Goal: Information Seeking & Learning: Understand process/instructions

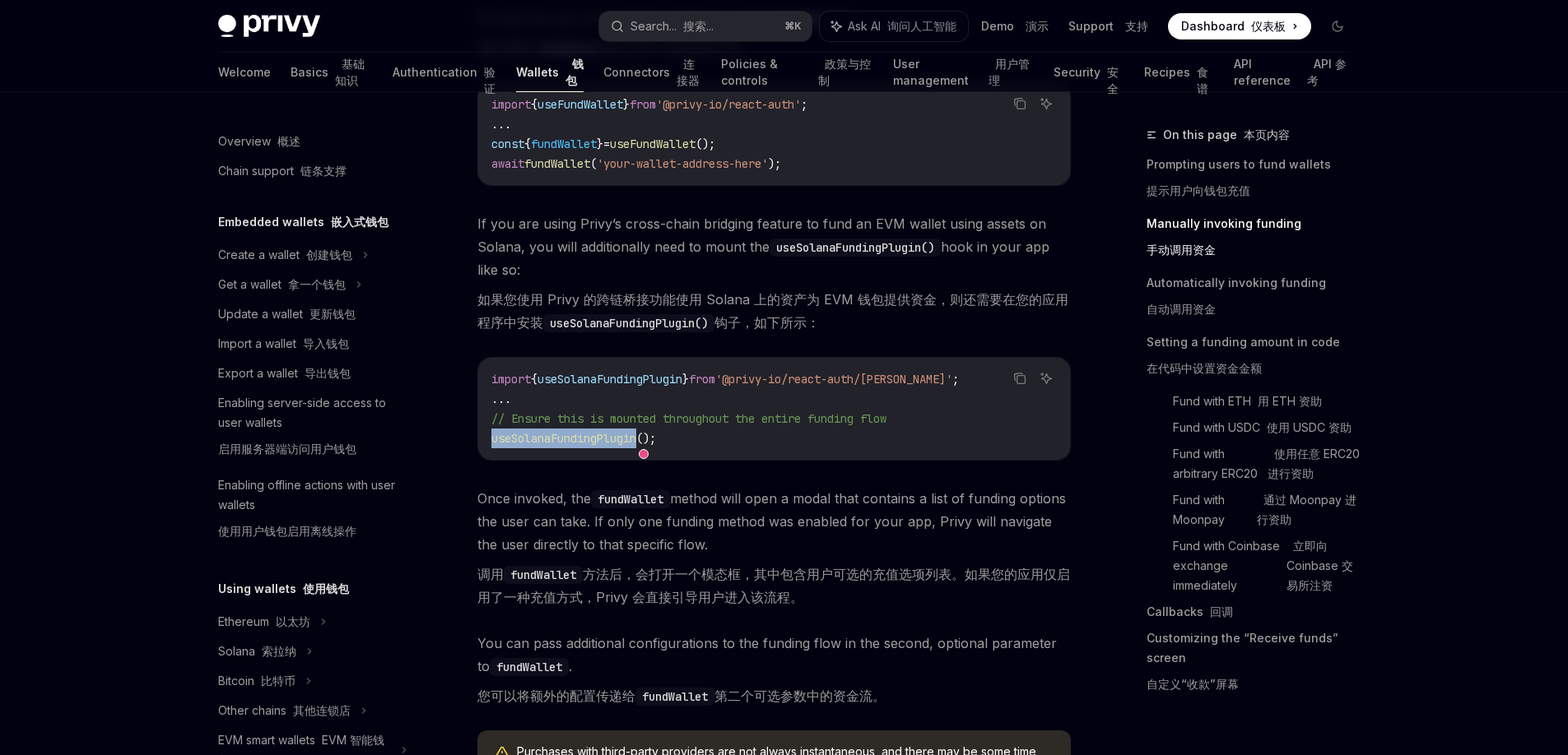
scroll to position [530, 0]
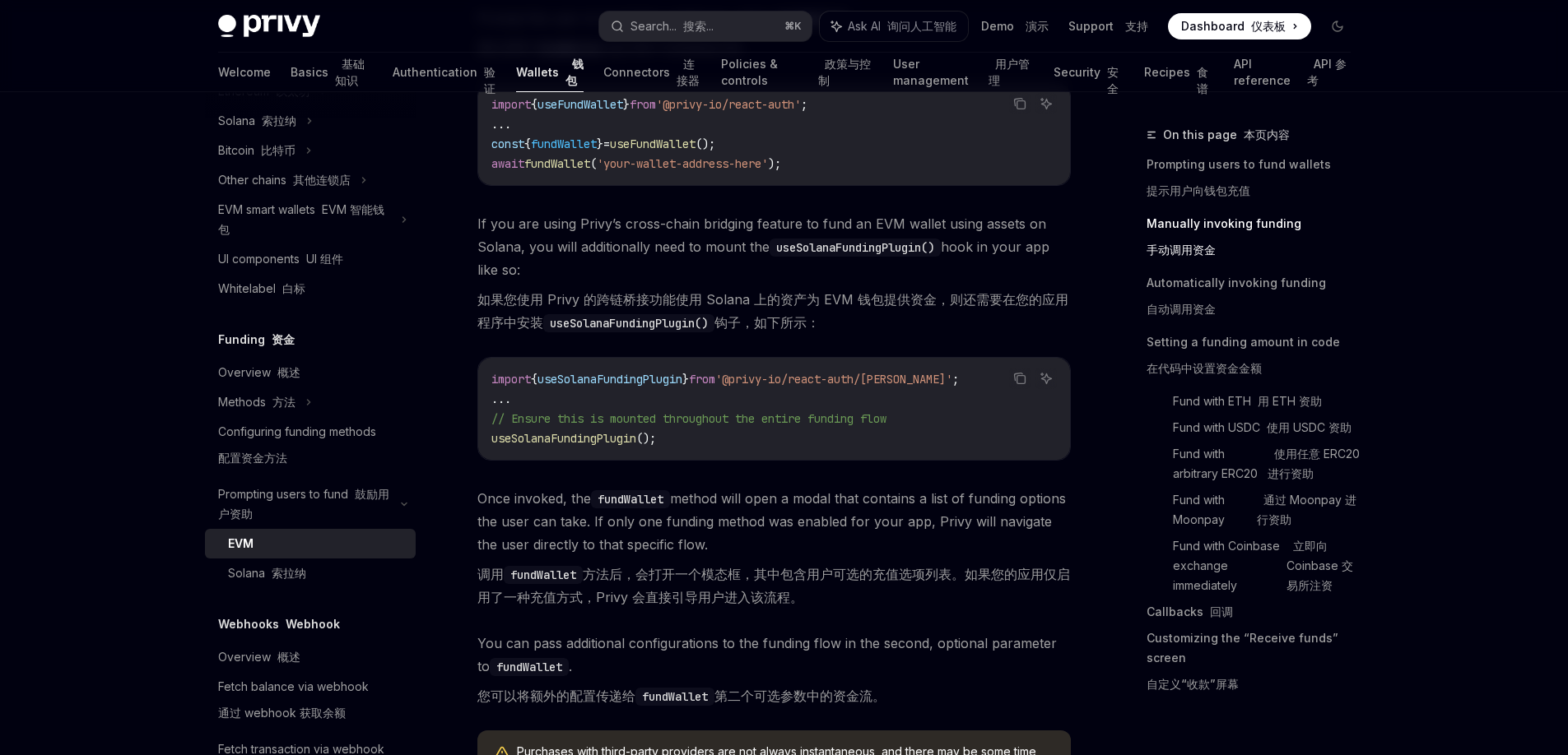
click at [288, 445] on div "Configuring funding methods 配置资金方法" at bounding box center [297, 448] width 158 height 53
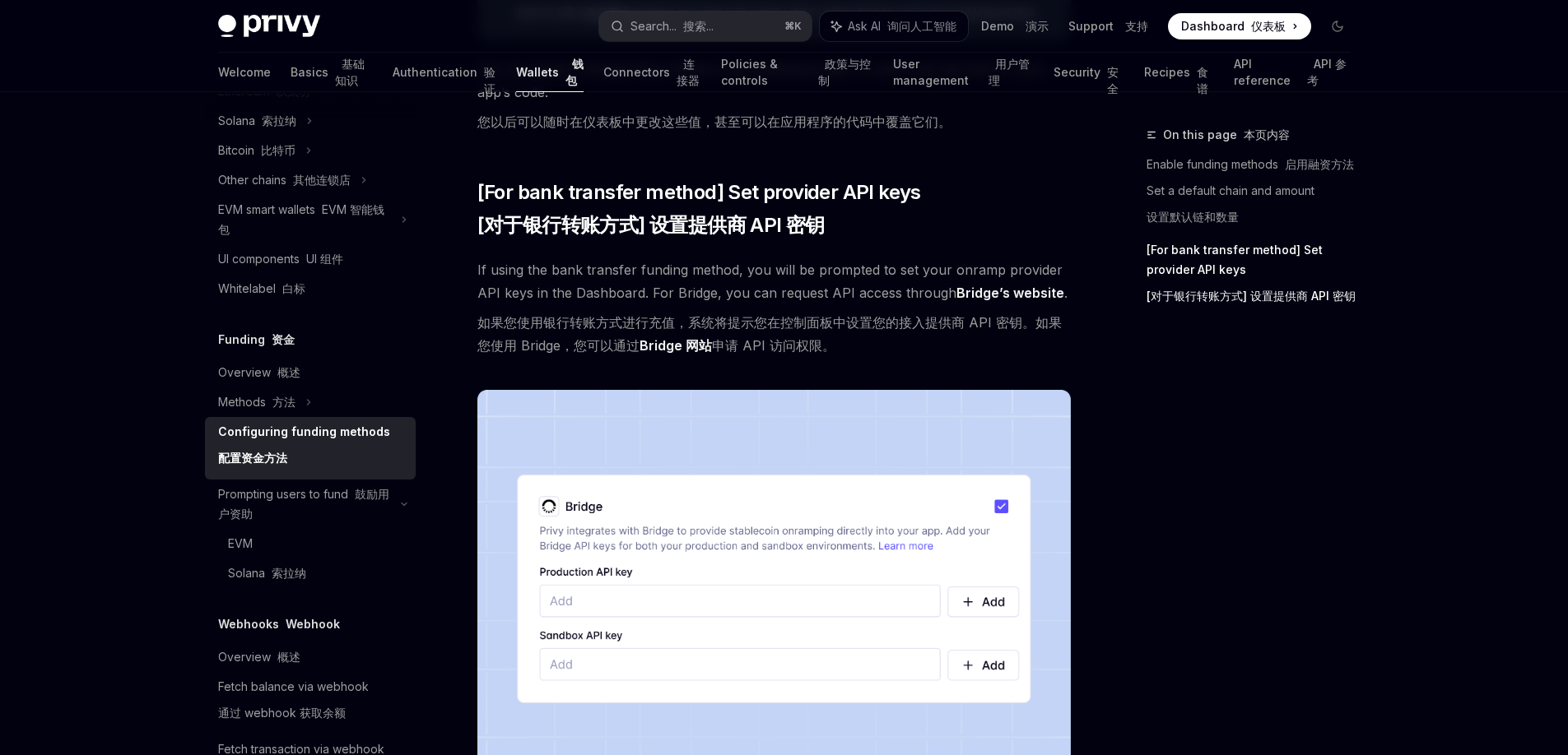
scroll to position [2120, 0]
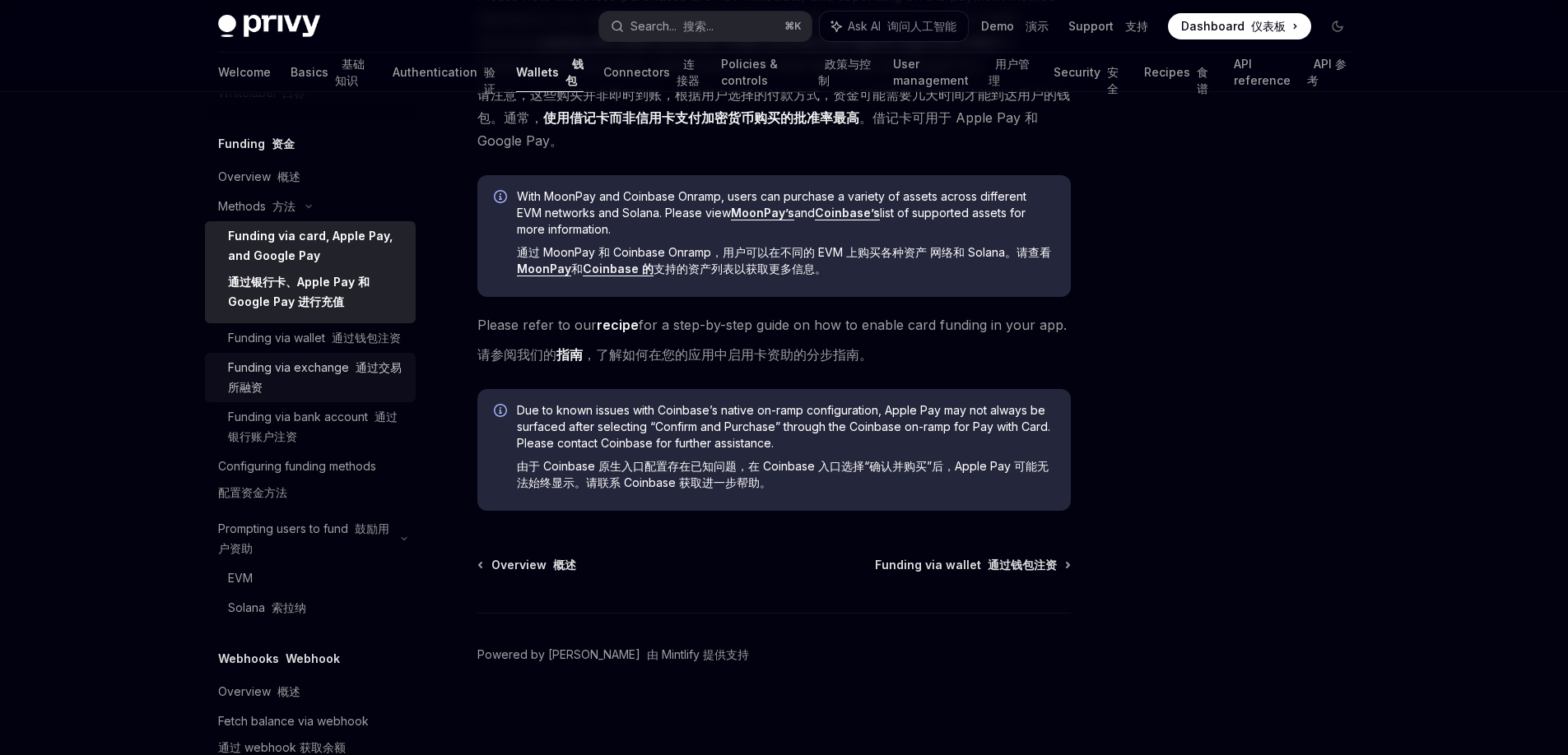
scroll to position [743, 0]
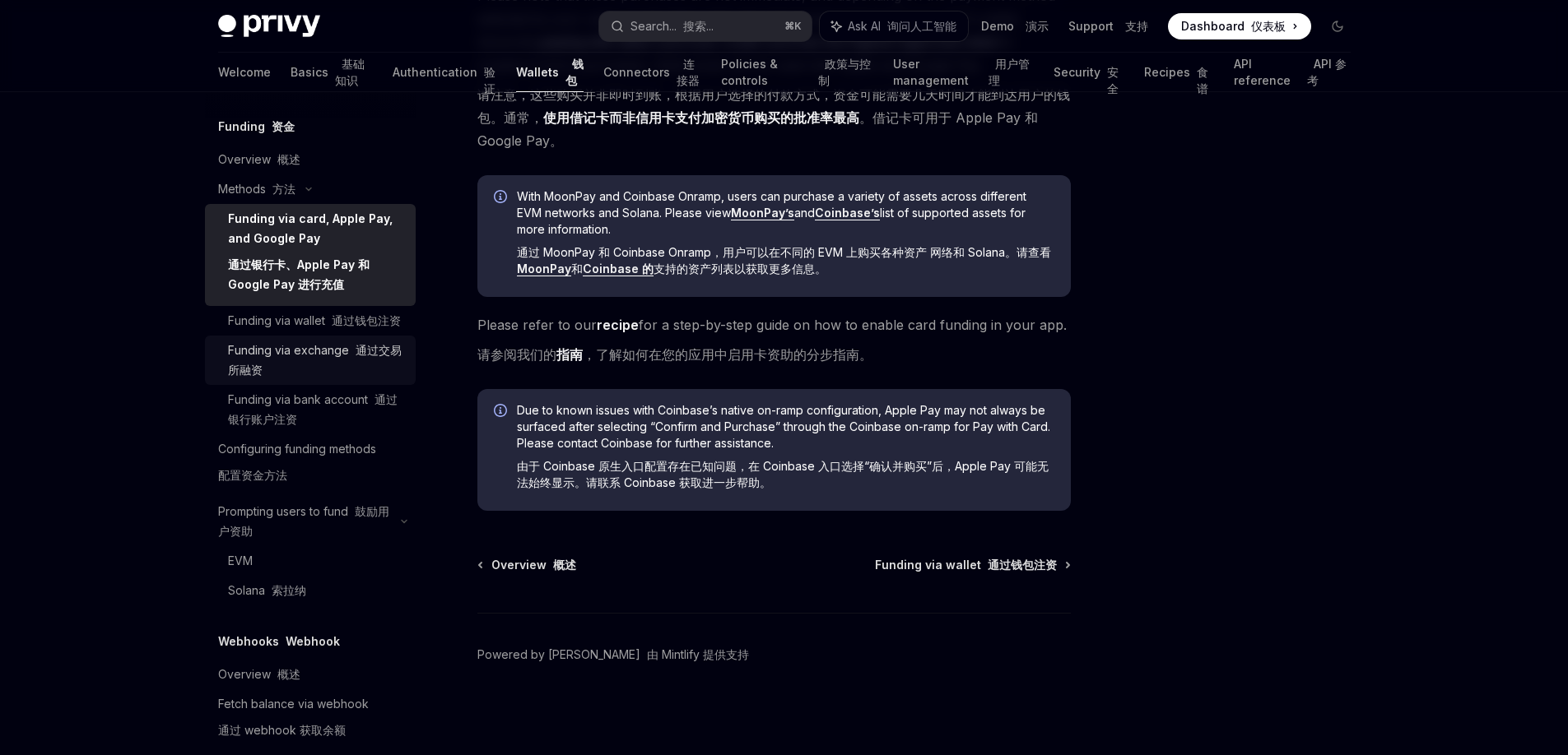
click at [326, 571] on div "EVM" at bounding box center [317, 561] width 178 height 20
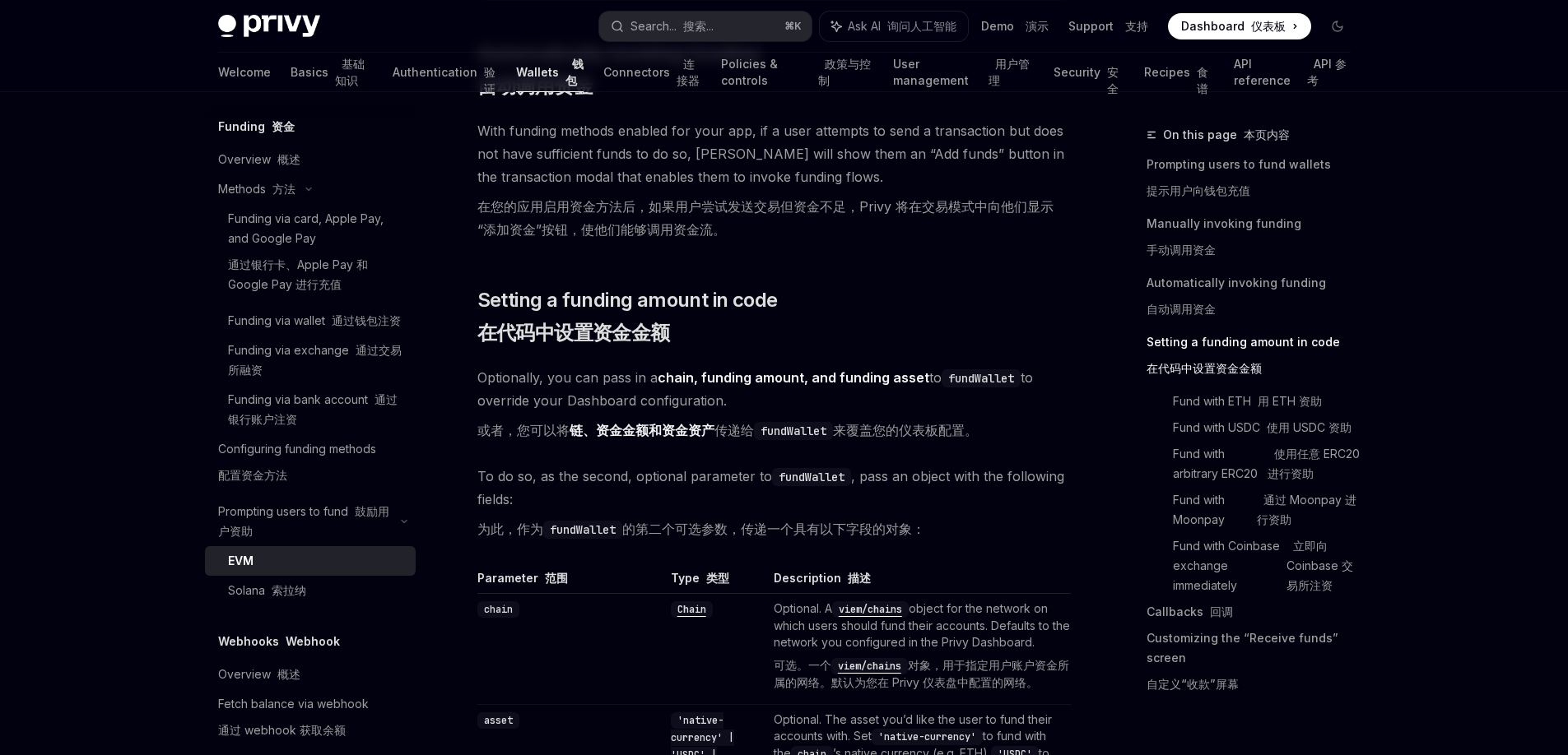
scroll to position [2164, 0]
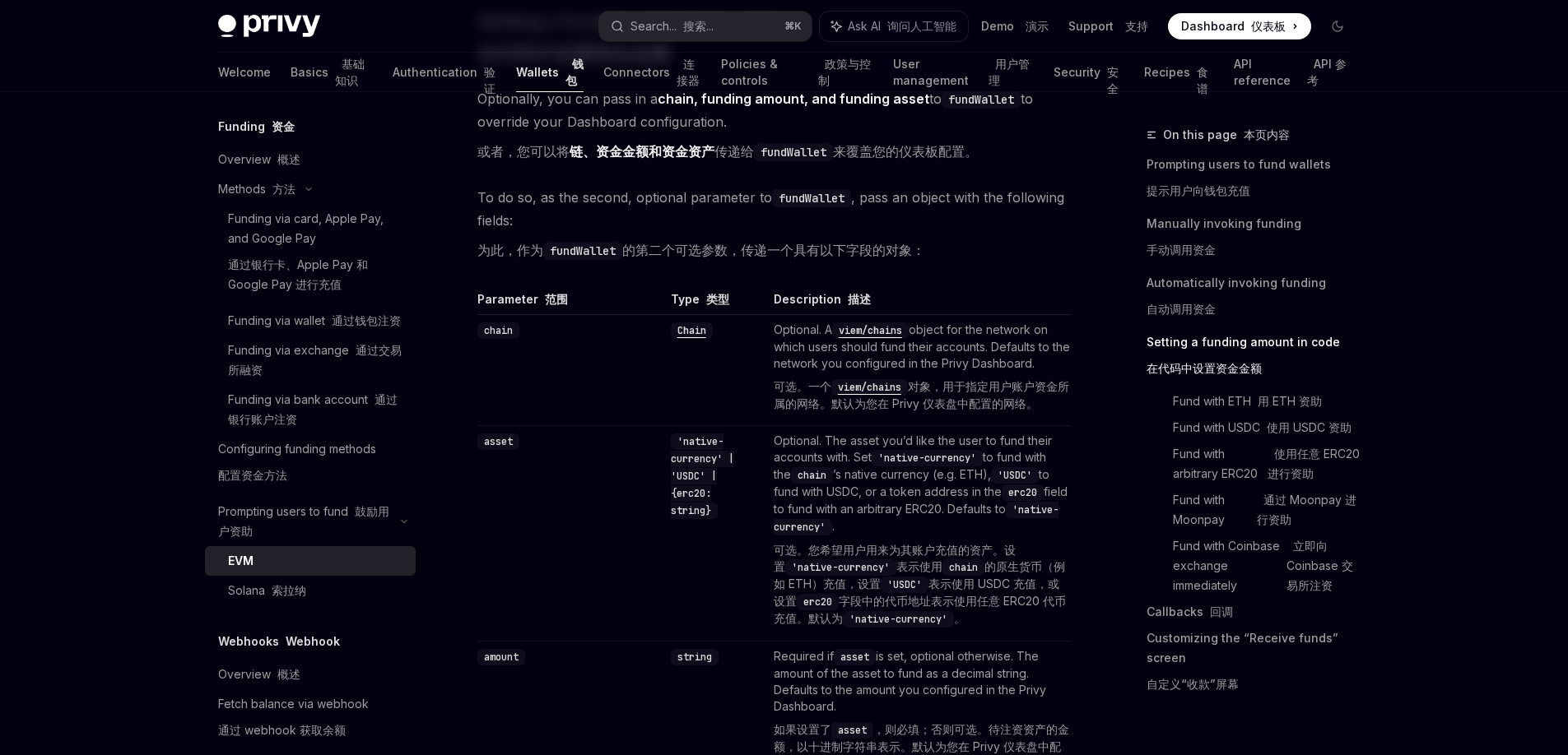
click at [660, 403] on td "chain" at bounding box center [571, 370] width 187 height 111
click at [703, 334] on code "Chain" at bounding box center [692, 330] width 42 height 17
click at [629, 369] on td "chain" at bounding box center [571, 370] width 187 height 111
click at [300, 598] on font "索拉纳" at bounding box center [288, 590] width 34 height 14
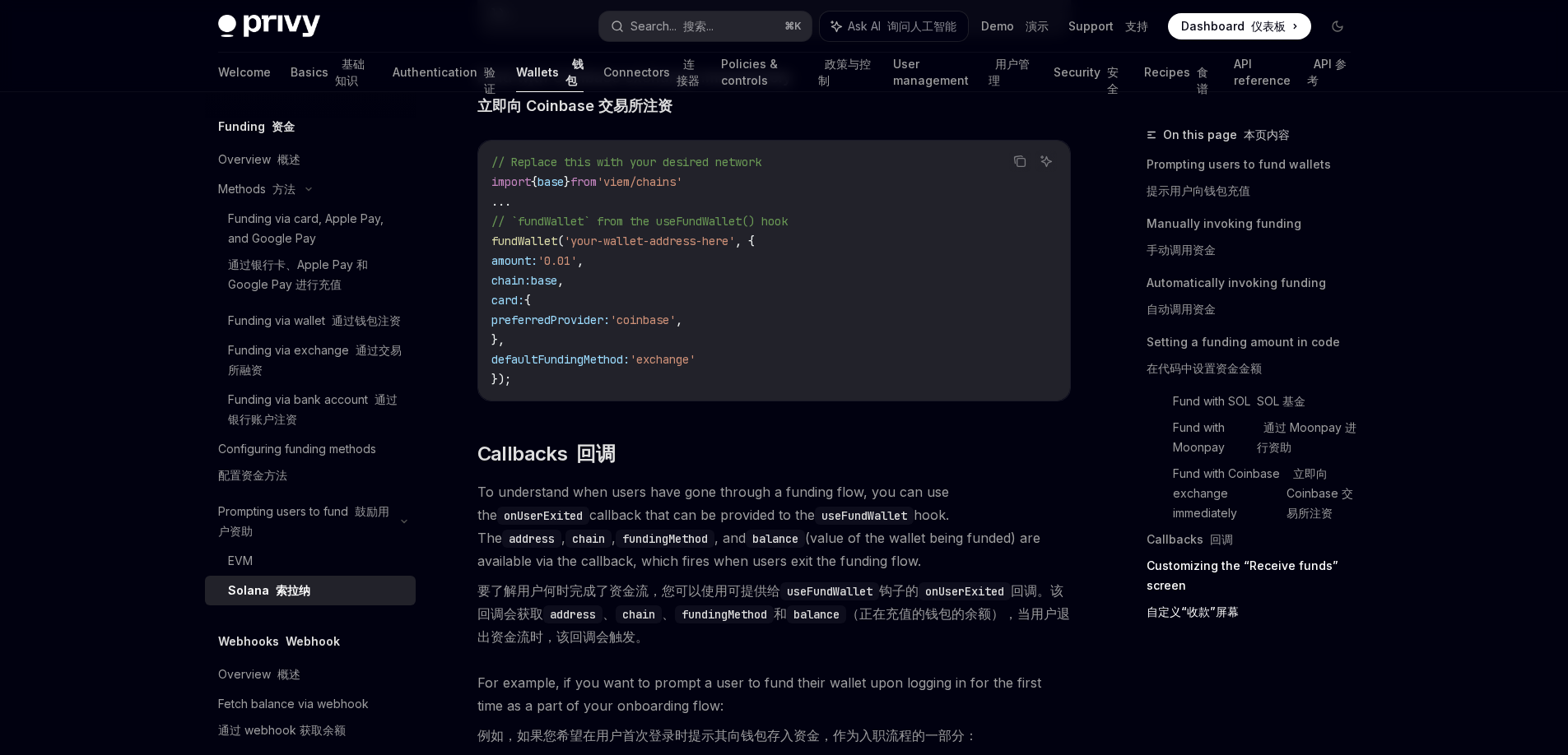
scroll to position [3346, 0]
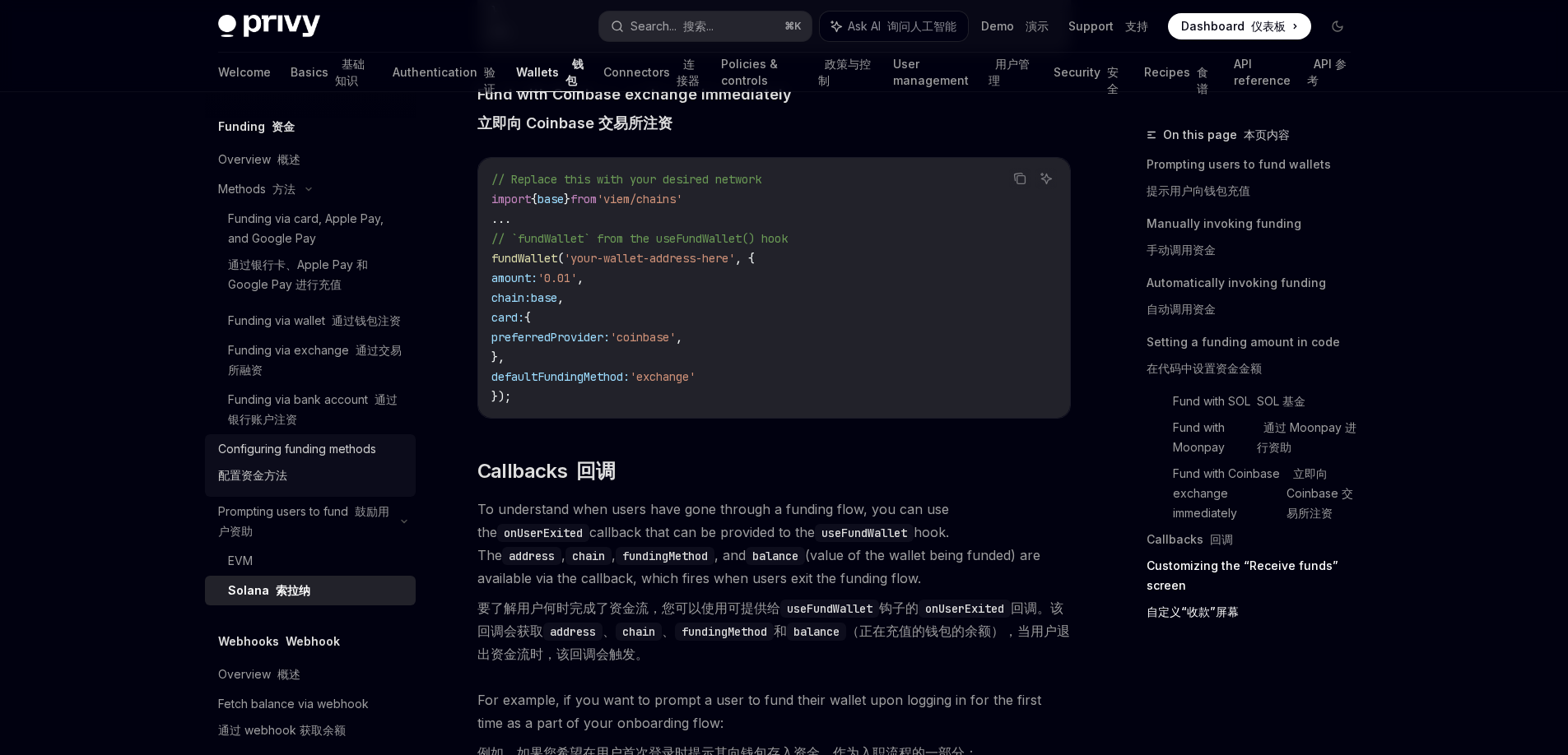
click at [284, 467] on div "Configuring funding methods 配置资金方法" at bounding box center [297, 466] width 158 height 53
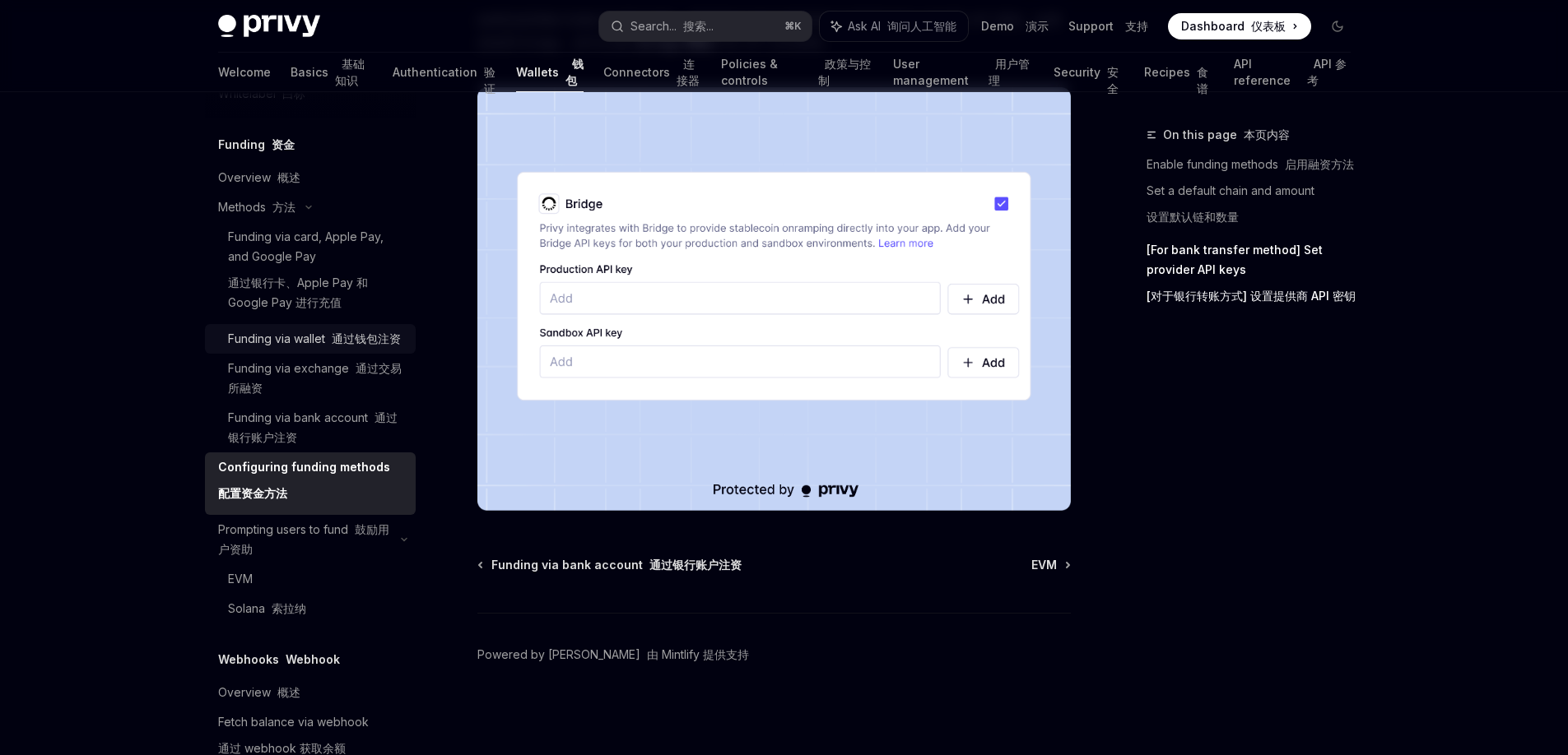
scroll to position [566, 0]
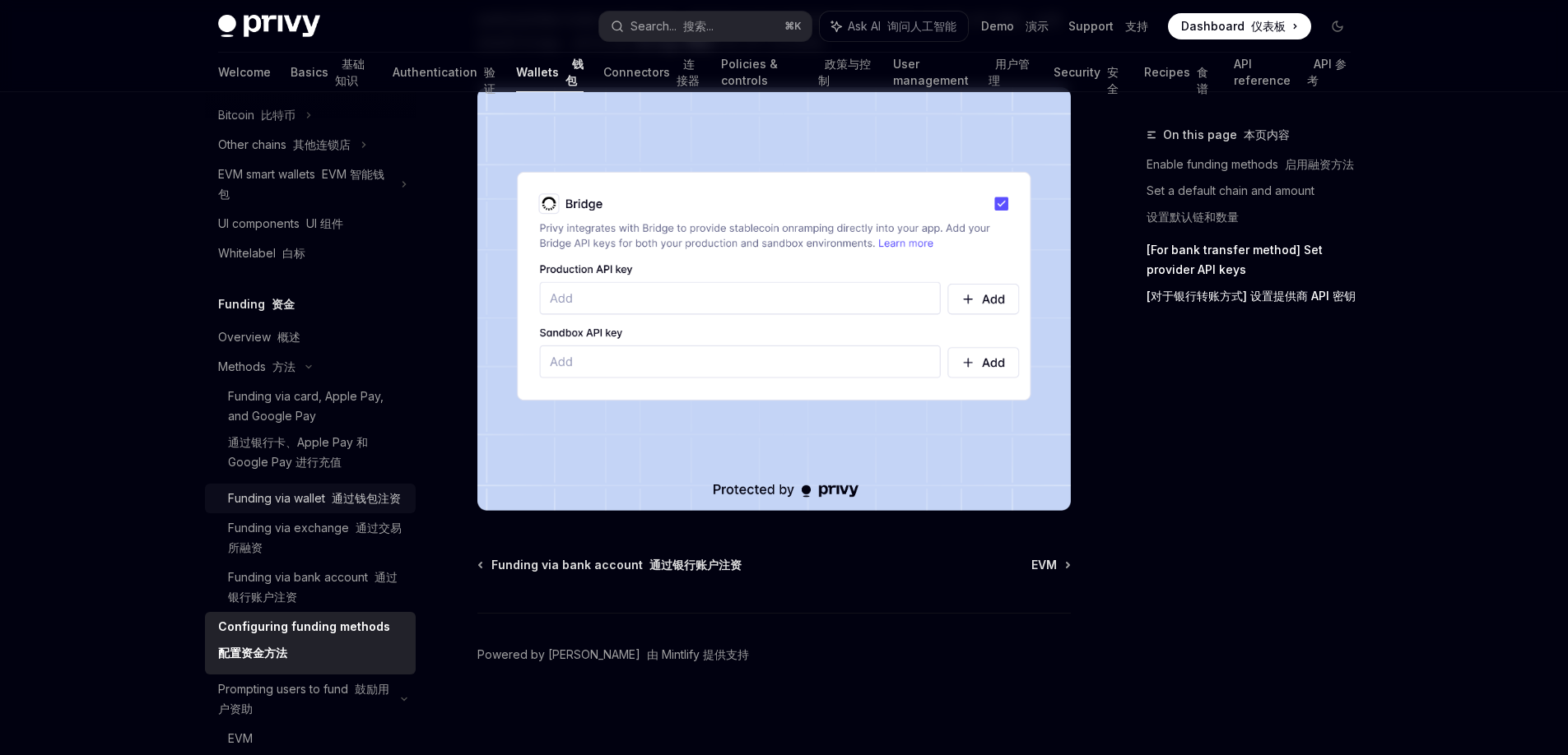
click at [319, 508] on div "Funding via wallet 通过钱包注资" at bounding box center [314, 498] width 173 height 20
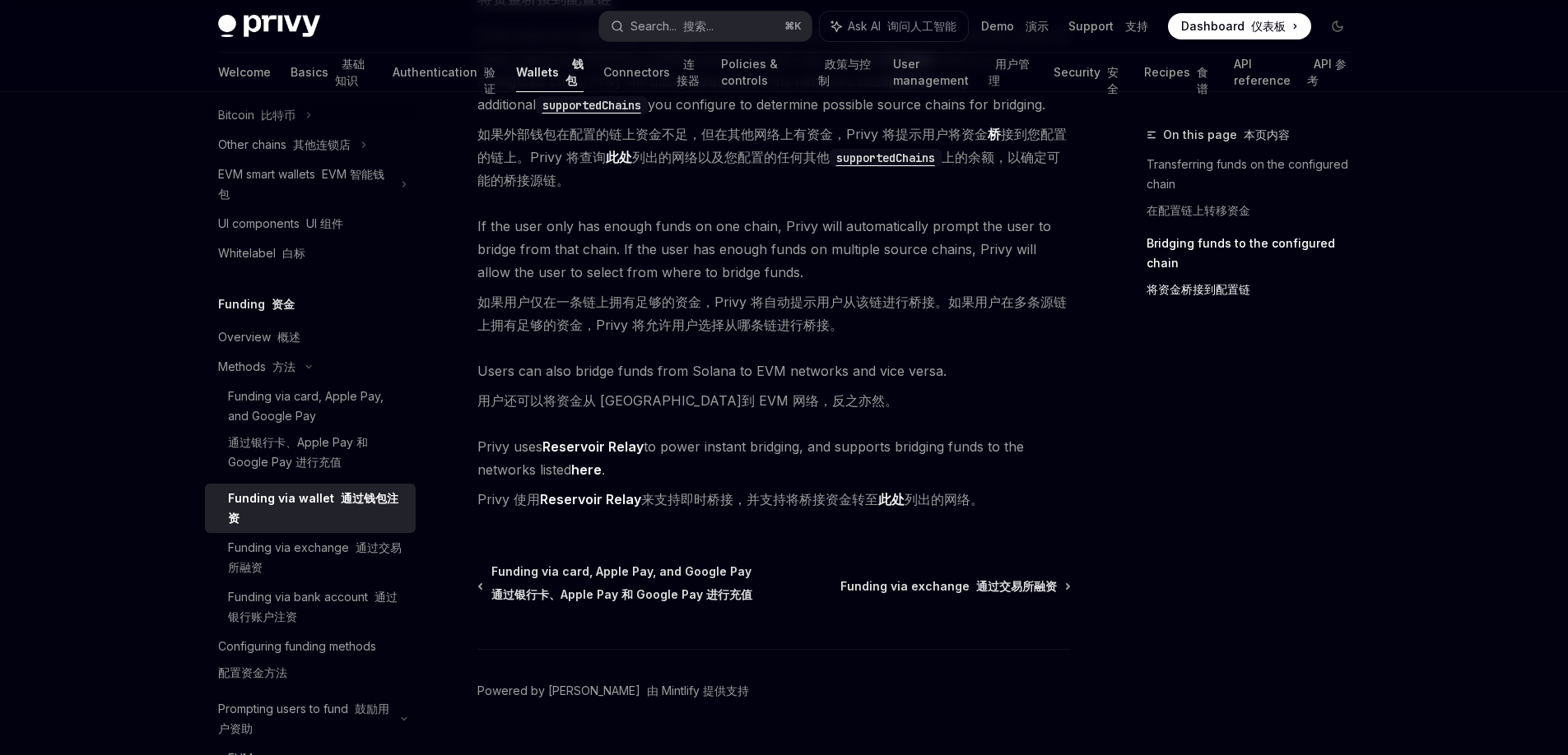
scroll to position [1002, 0]
click at [285, 339] on font "概述" at bounding box center [289, 337] width 23 height 14
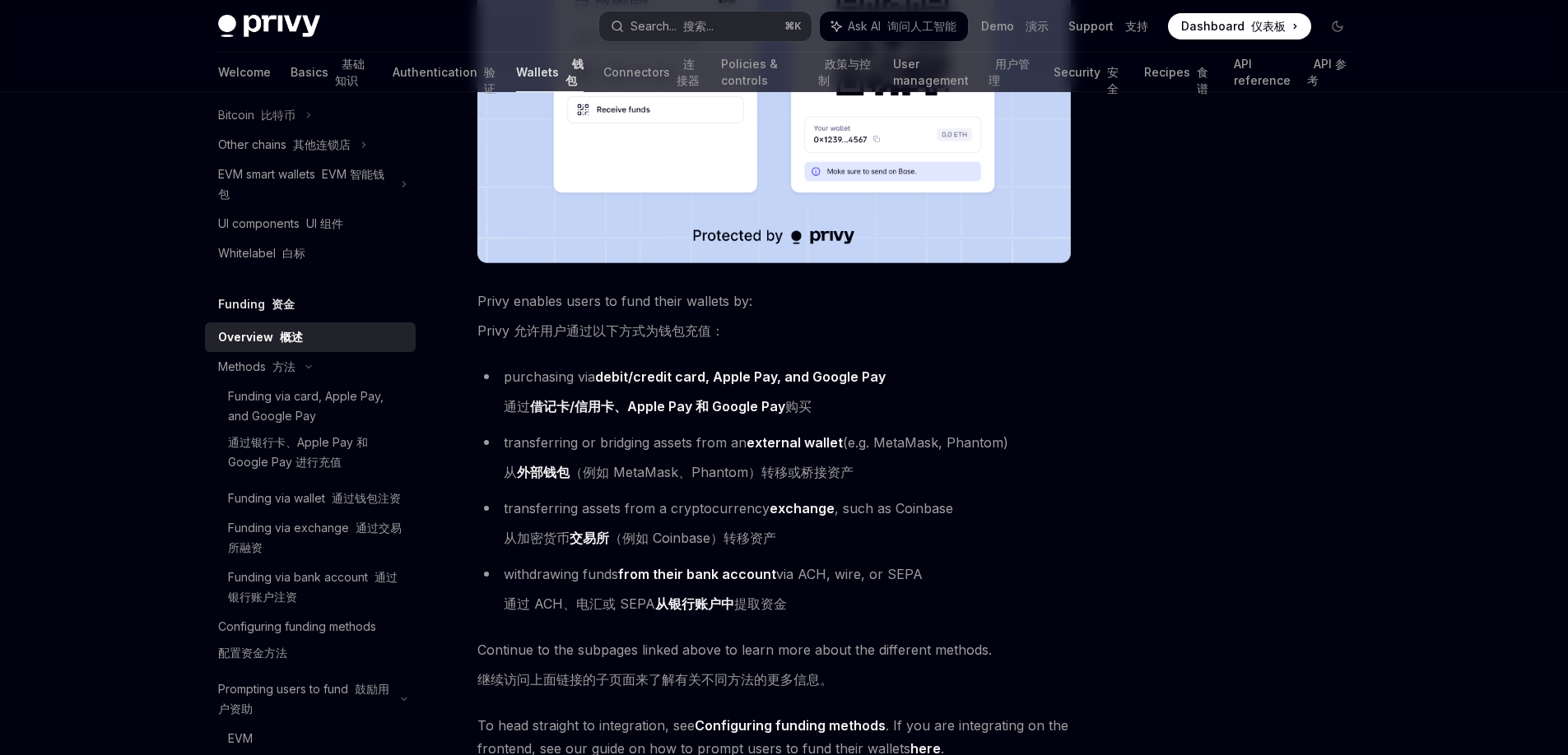
scroll to position [937, 0]
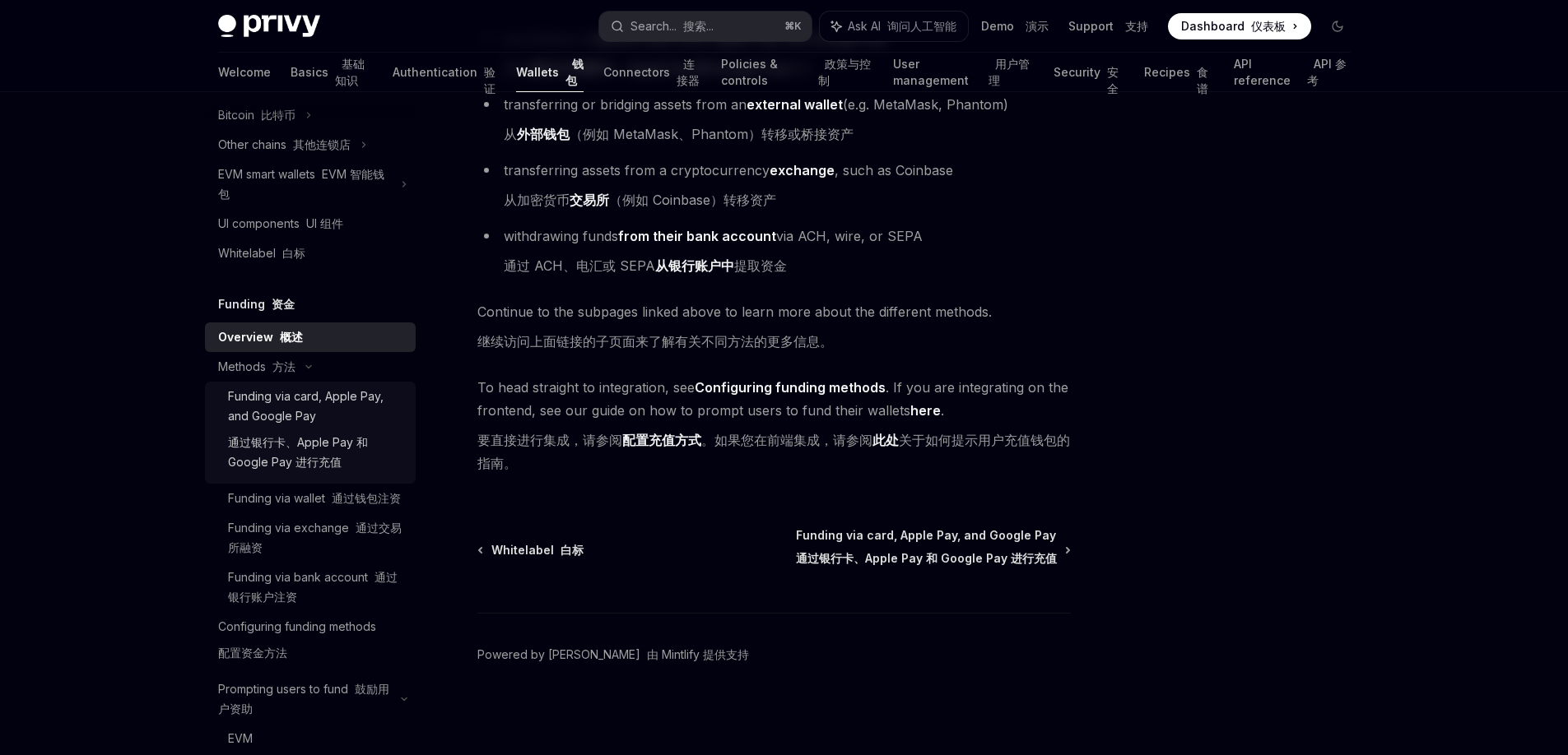
click at [288, 413] on div "Funding via card, Apple Pay, and Google Pay 通过银行卡、Apple Pay 和 Google Pay 进行充值" at bounding box center [317, 433] width 178 height 92
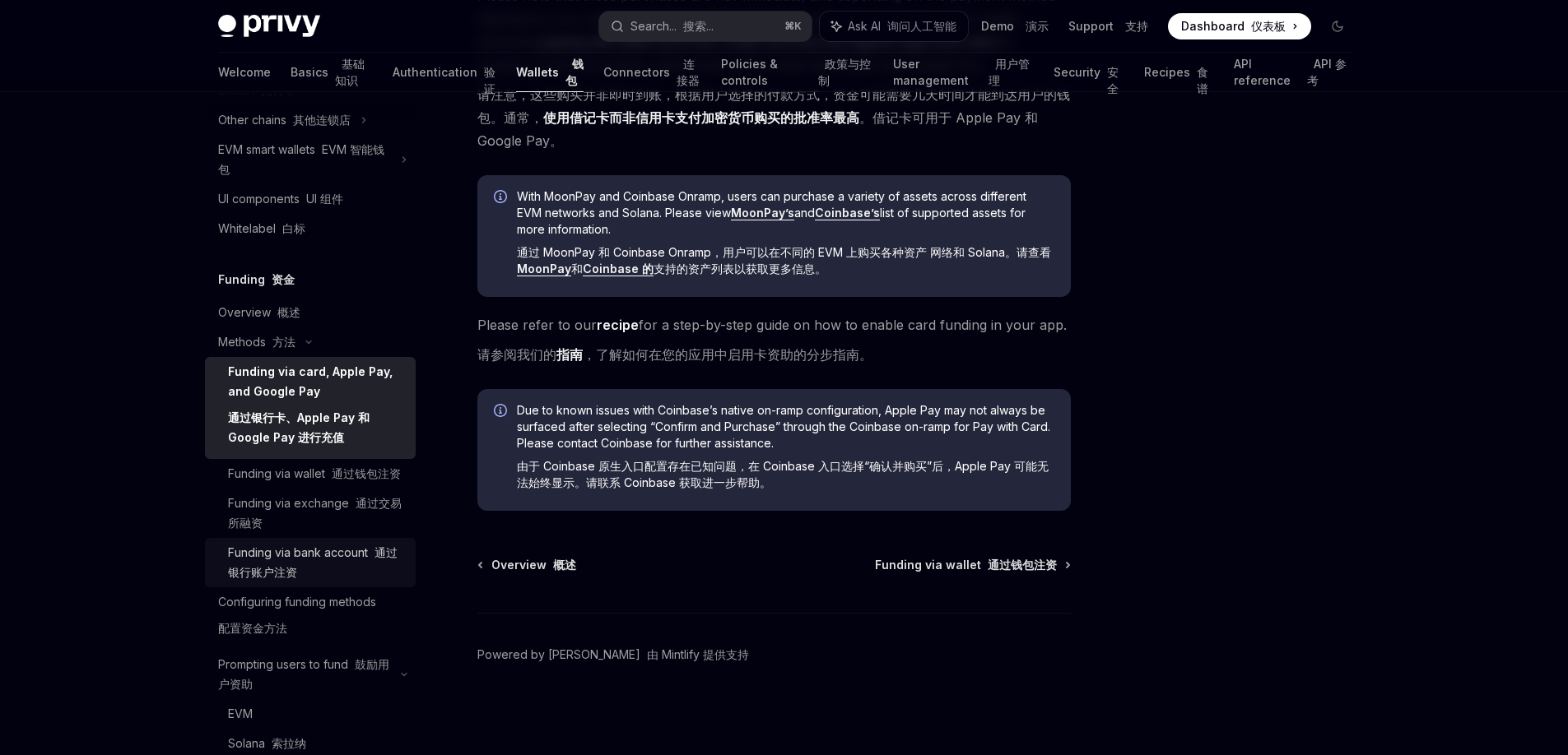
scroll to position [593, 0]
click at [336, 480] on div "Funding via wallet 通过钱包注资" at bounding box center [314, 472] width 173 height 20
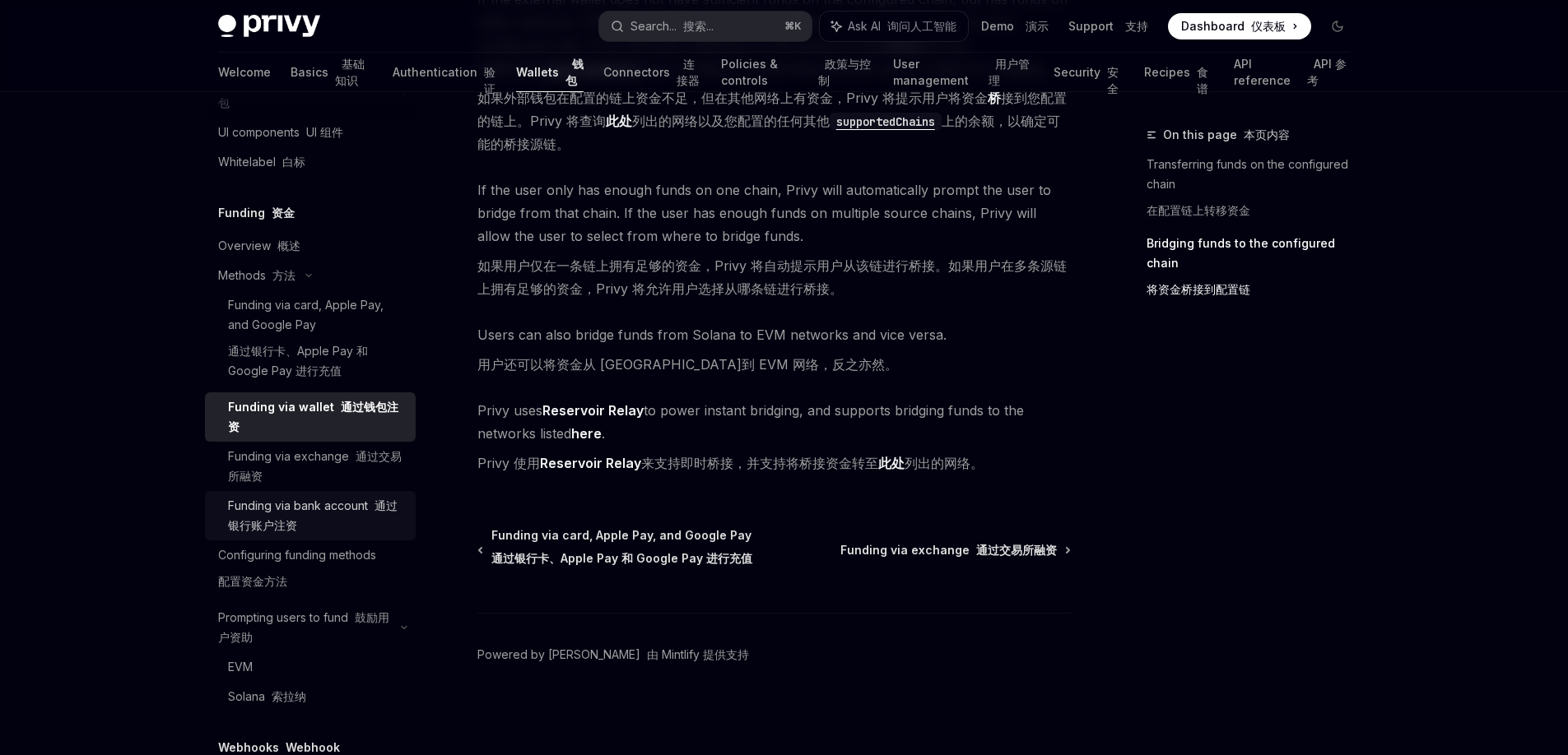
scroll to position [863, 0]
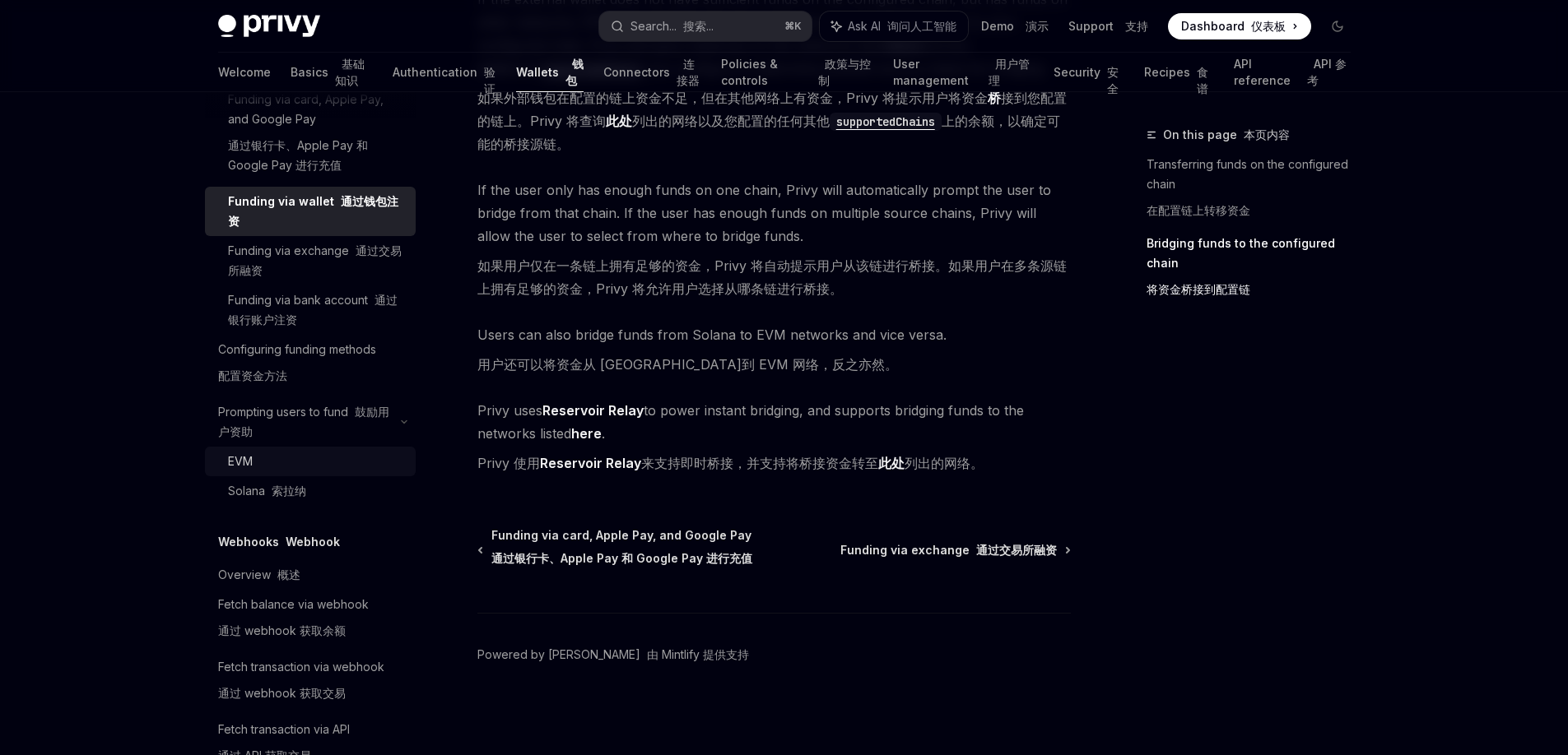
click at [341, 468] on div "EVM" at bounding box center [317, 461] width 178 height 20
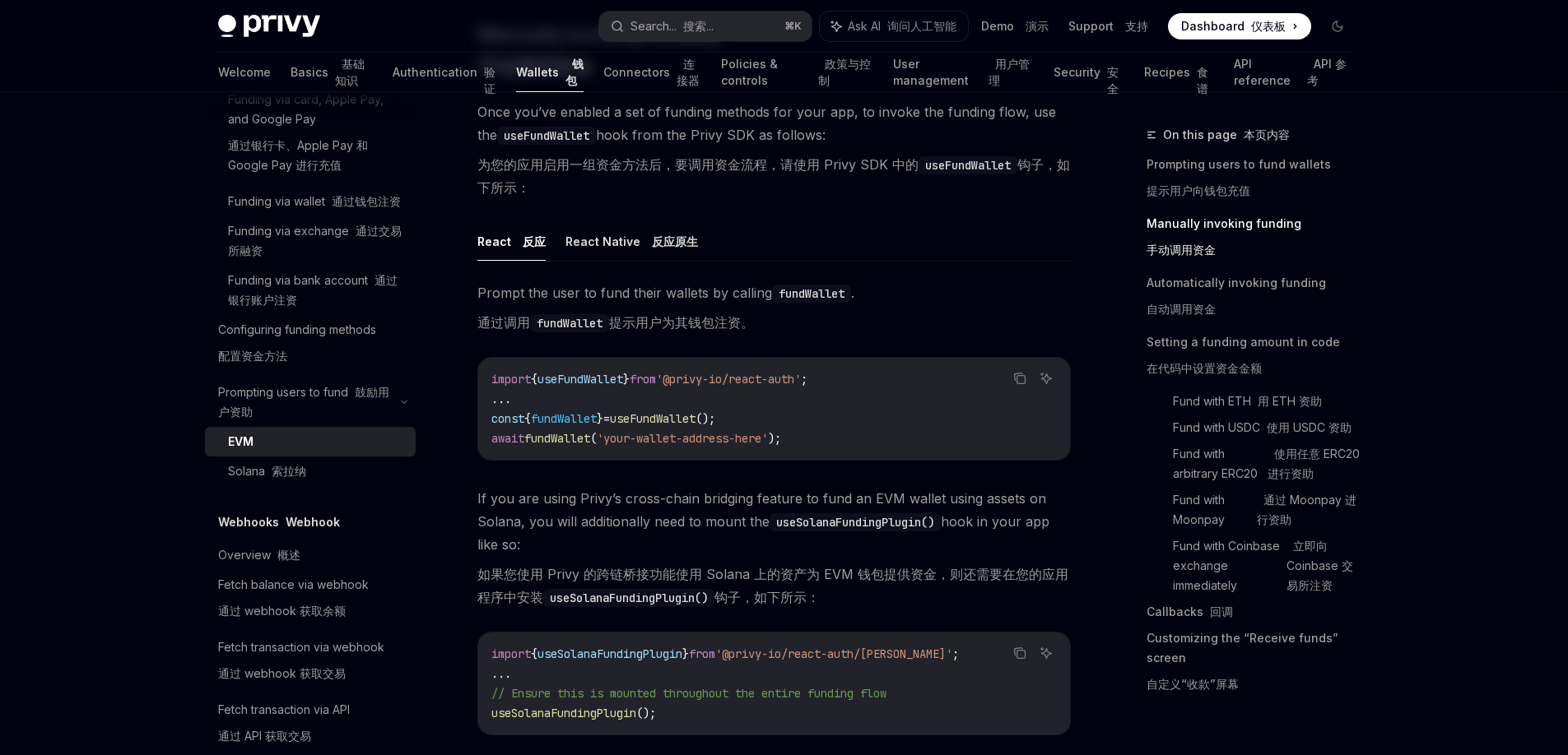
scroll to position [779, 0]
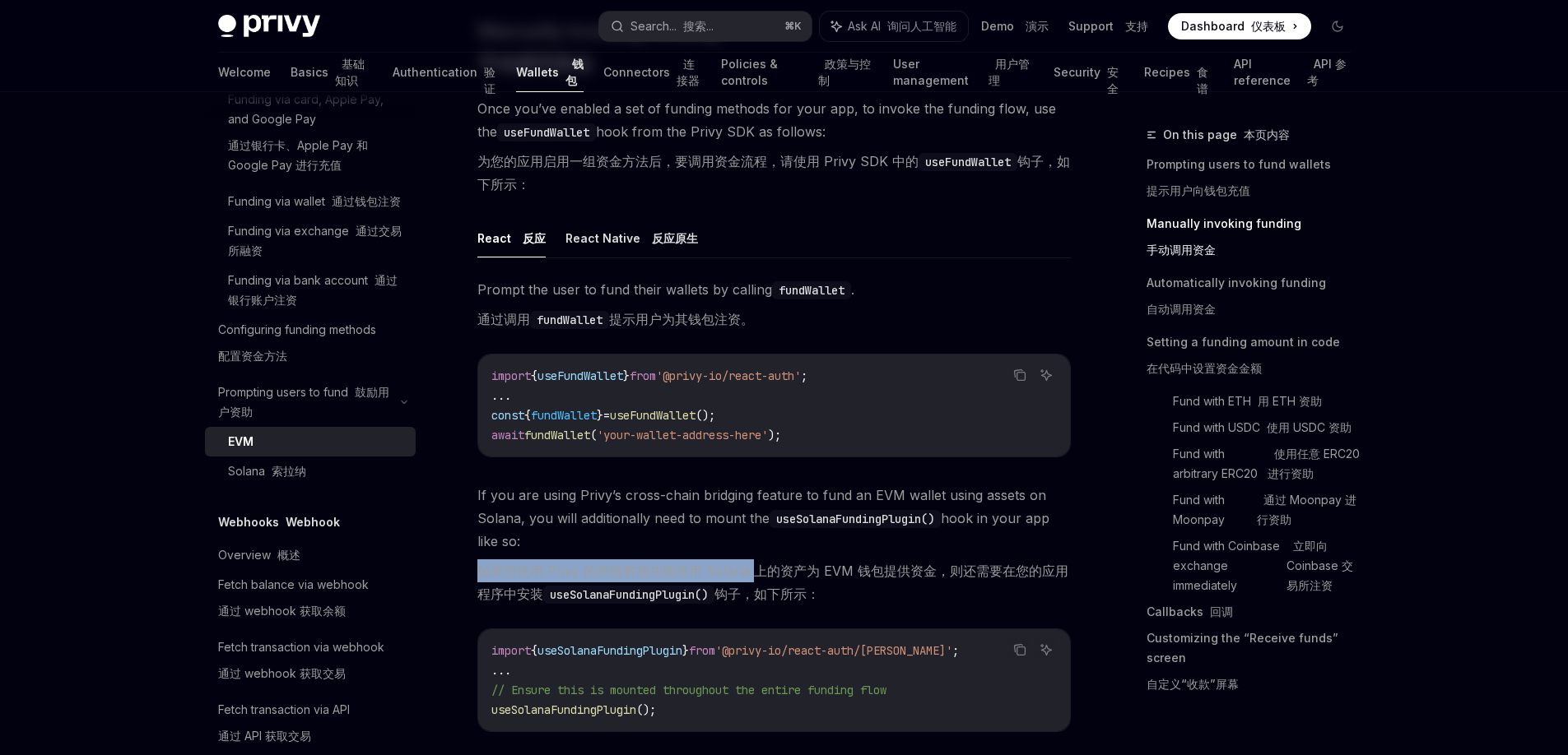
drag, startPoint x: 478, startPoint y: 574, endPoint x: 753, endPoint y: 579, distance: 275.0
click at [753, 579] on font "如果您使用 Privy 的跨链桥接功能使用 Solana 上的资产为 EVM 钱包提供资金，则还需要在您的应用程序中安装 useSolanaFundingPl…" at bounding box center [774, 582] width 593 height 46
drag, startPoint x: 482, startPoint y: 567, endPoint x: 727, endPoint y: 576, distance: 245.2
click at [727, 576] on font "如果您使用 Privy 的跨链桥接功能使用 Solana 上的资产为 EVM 钱包提供资金，则还需要在您的应用程序中安装 useSolanaFundingPl…" at bounding box center [773, 582] width 591 height 39
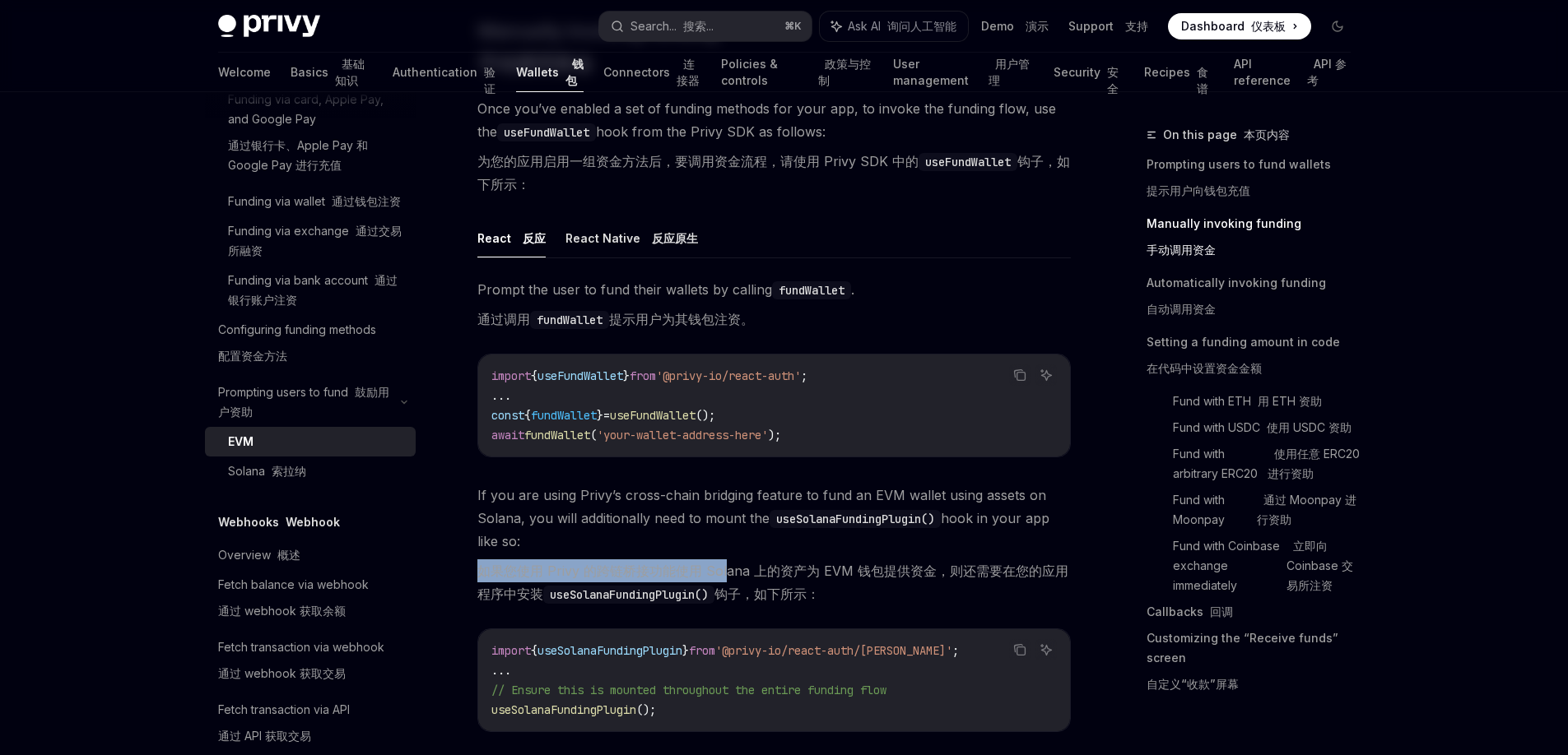
click at [634, 571] on font "如果您使用 Privy 的跨链桥接功能使用 Solana 上的资产为 EVM 钱包提供资金，则还需要在您的应用程序中安装 useSolanaFundingPl…" at bounding box center [773, 582] width 591 height 39
click at [561, 566] on font "如果您使用 Privy 的跨链桥接功能使用 Solana 上的资产为 EVM 钱包提供资金，则还需要在您的应用程序中安装 useSolanaFundingPl…" at bounding box center [773, 582] width 591 height 39
drag, startPoint x: 492, startPoint y: 570, endPoint x: 920, endPoint y: 567, distance: 428.0
click at [920, 567] on font "如果您使用 Privy 的跨链桥接功能使用 Solana 上的资产为 EVM 钱包提供资金，则还需要在您的应用程序中安装 useSolanaFundingPl…" at bounding box center [773, 582] width 591 height 39
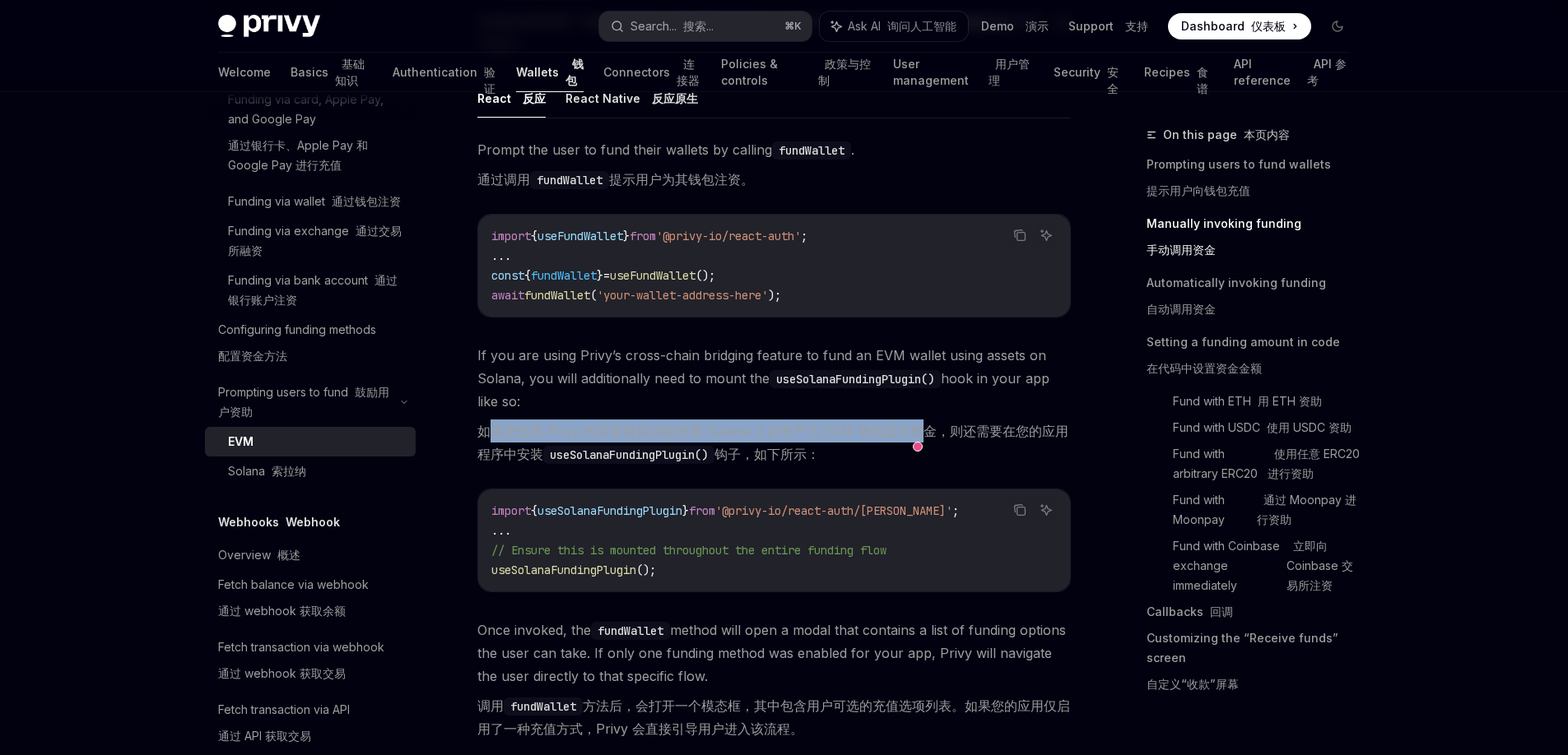
scroll to position [921, 0]
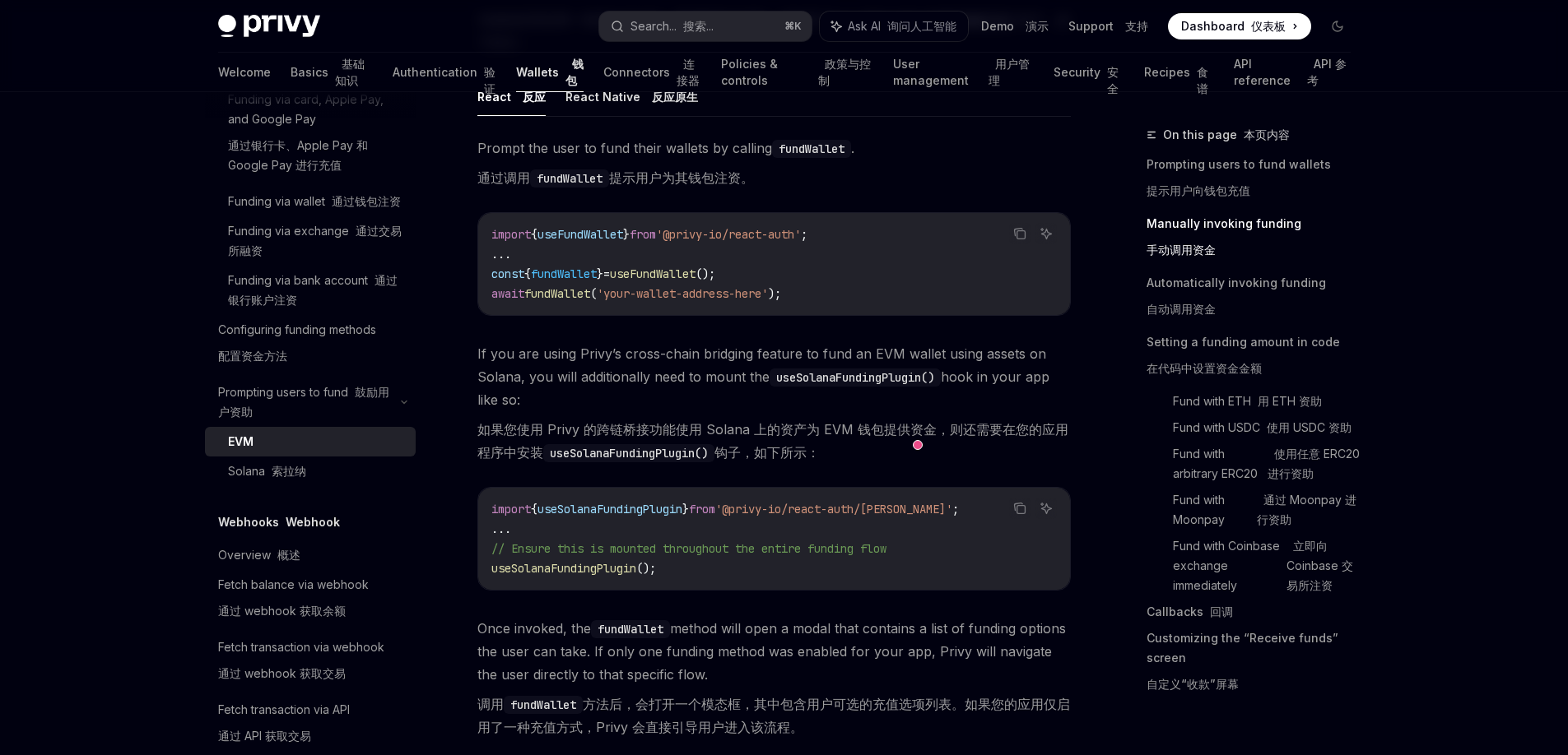
click at [661, 401] on span "If you are using Privy’s cross-chain bridging feature to fund an EVM wallet usi…" at bounding box center [774, 405] width 593 height 128
click at [893, 77] on link "User management 用户管理" at bounding box center [963, 72] width 141 height 39
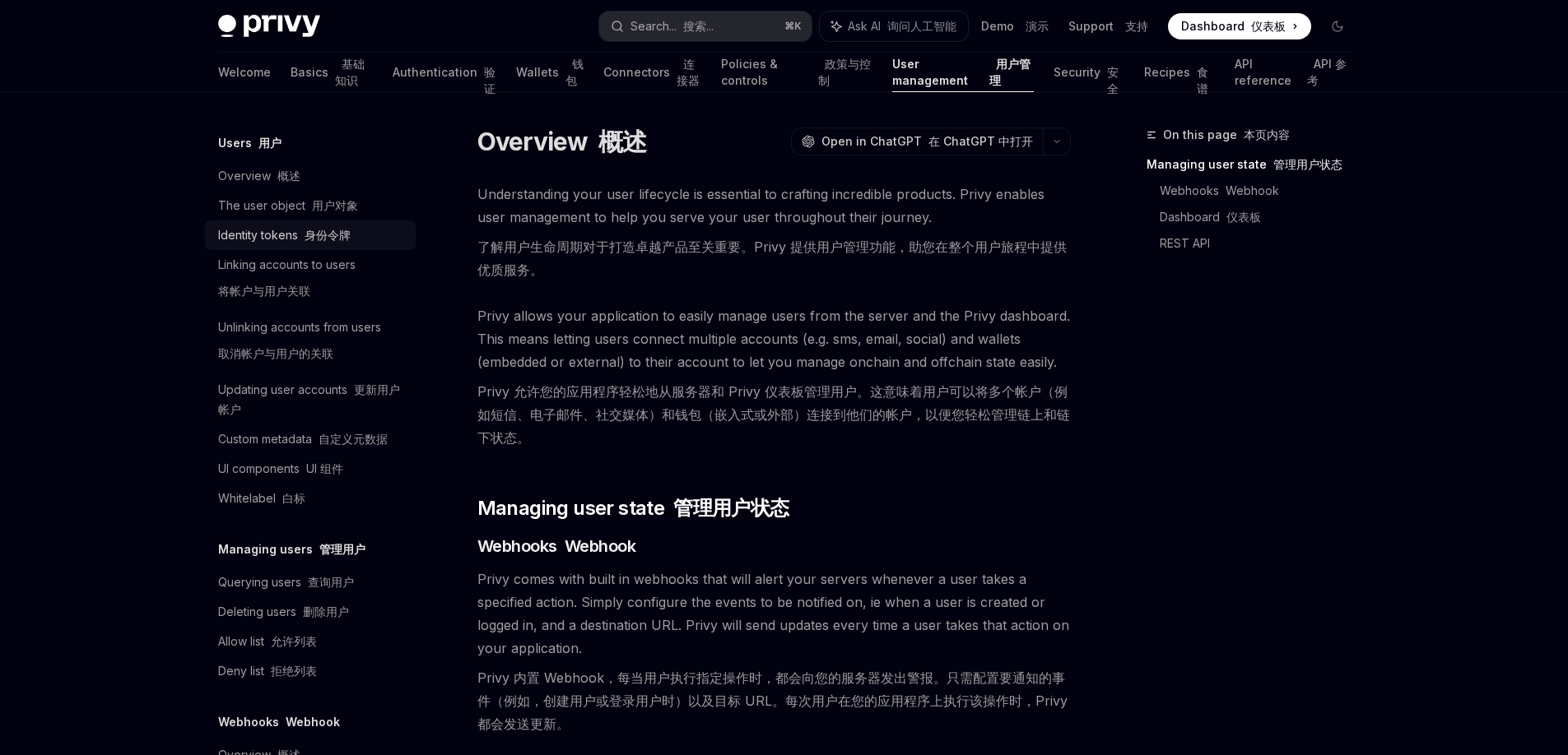
scroll to position [326, 0]
click at [317, 571] on font "查询用户" at bounding box center [330, 578] width 46 height 14
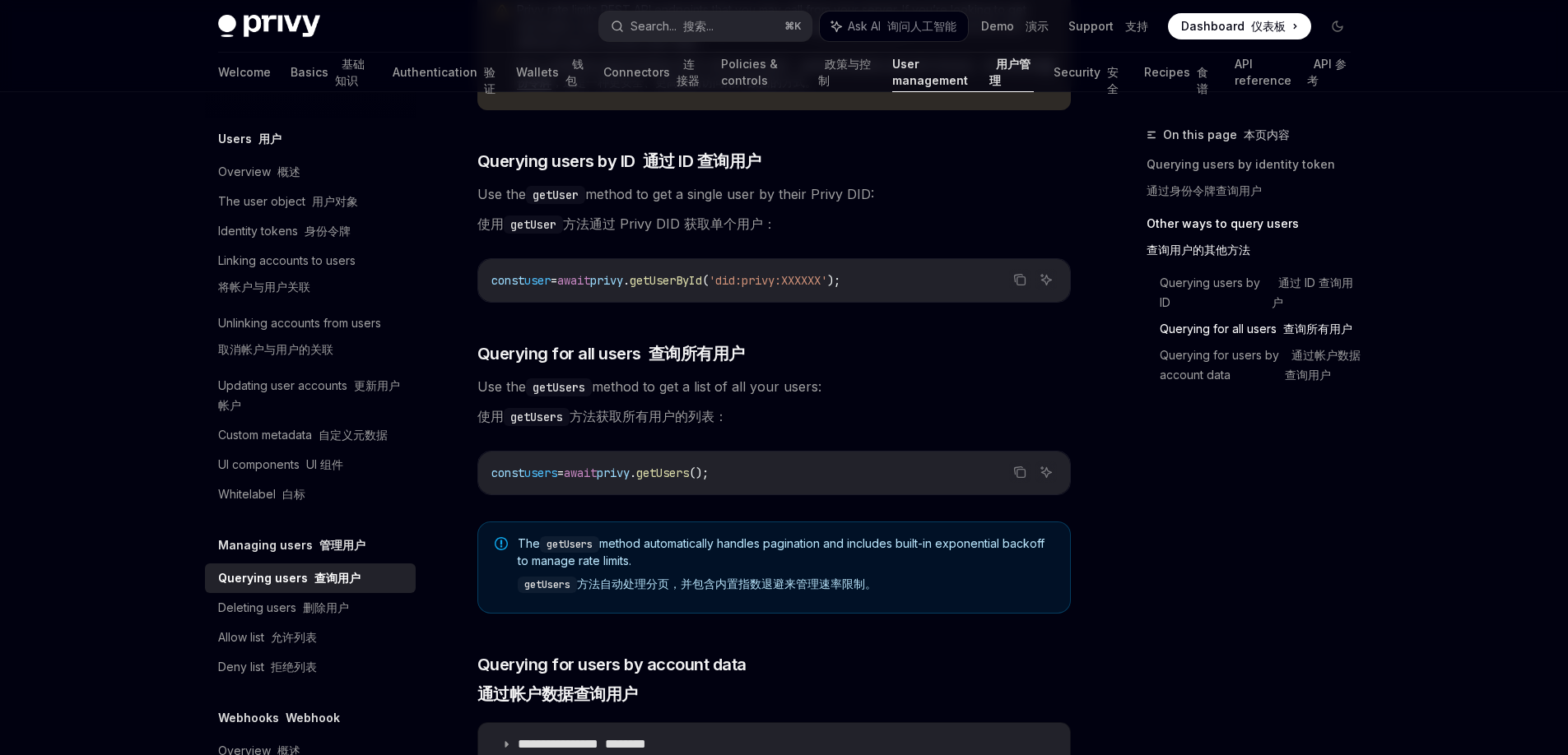
click at [647, 389] on span "Use the getUsers method to get a list of all your users: 使用 getUsers 方法获取所有用户的列…" at bounding box center [774, 404] width 593 height 60
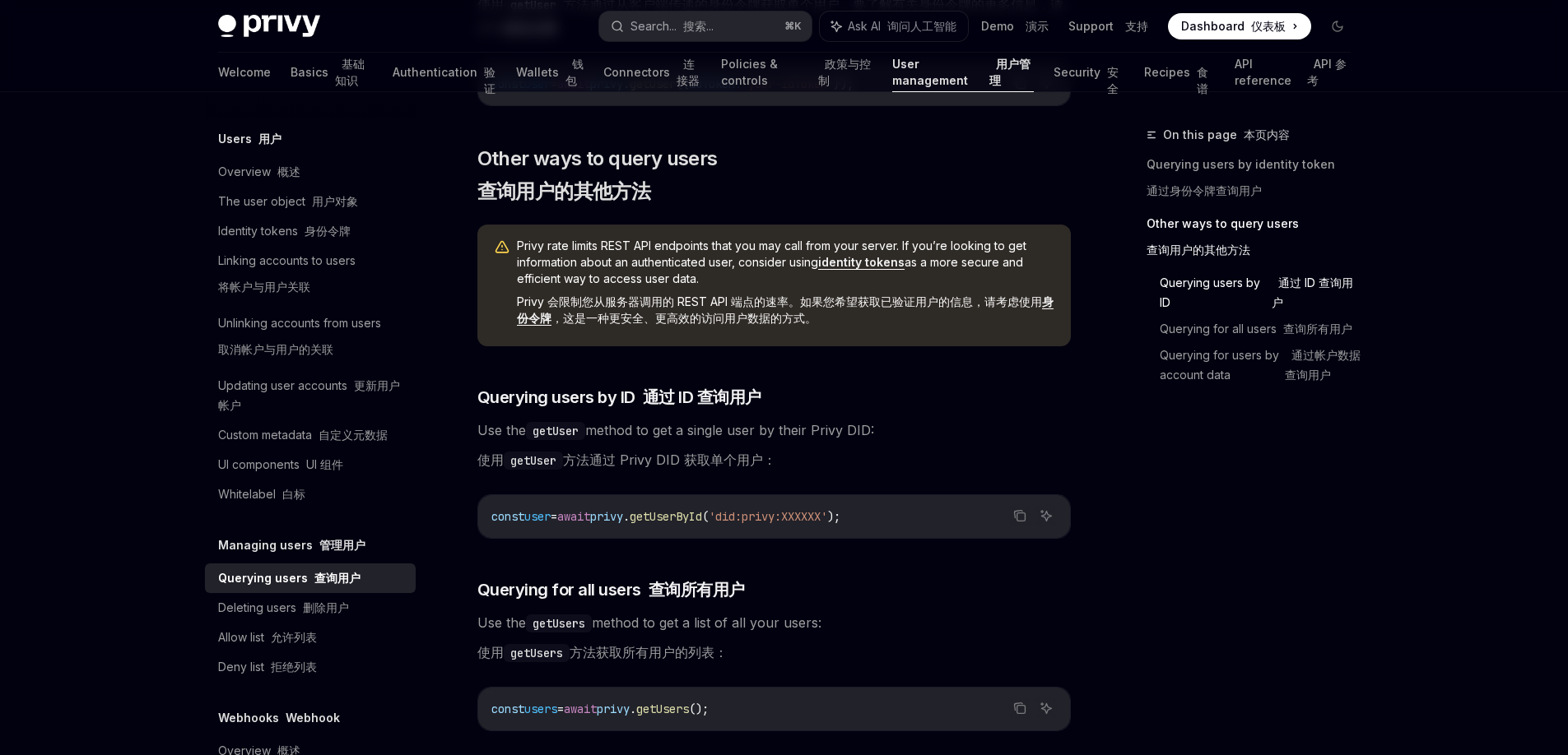
scroll to position [619, 0]
click at [872, 261] on link "identity tokens" at bounding box center [861, 264] width 86 height 15
type textarea "*"
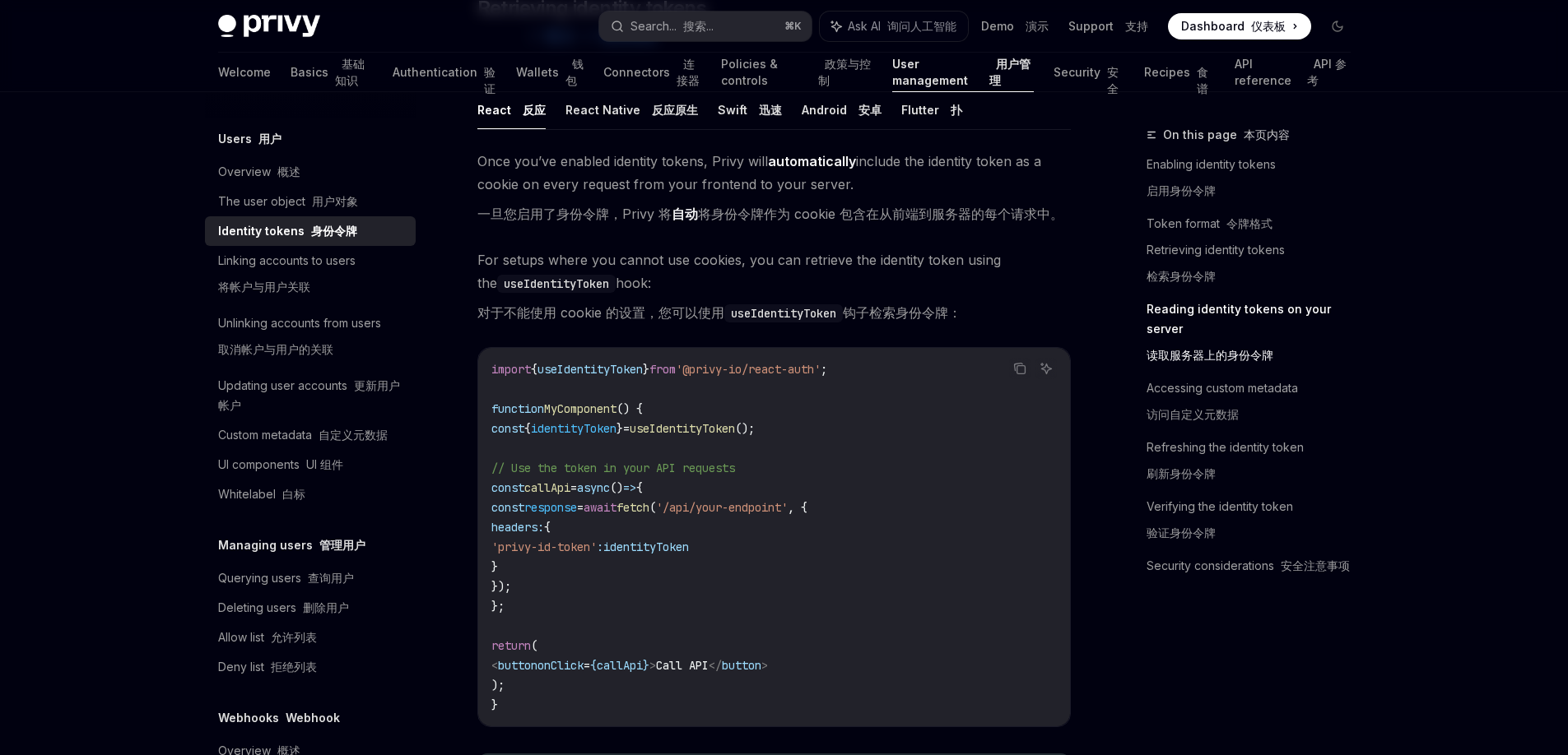
scroll to position [2122, 0]
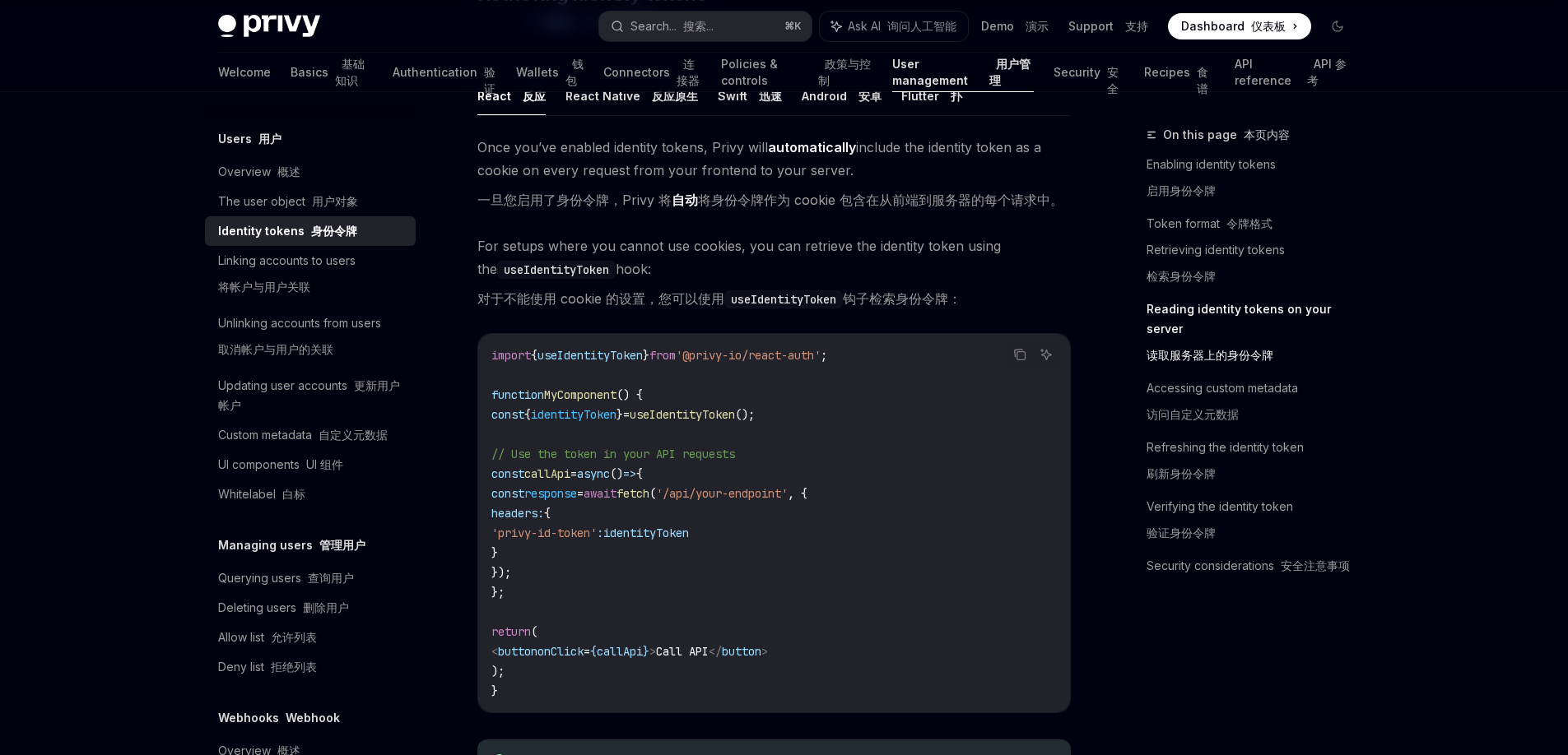
click at [814, 399] on code "import { useIdentityToken } from '@privy-io/react-auth' ; function MyComponent …" at bounding box center [774, 524] width 566 height 356
drag, startPoint x: 892, startPoint y: 358, endPoint x: 637, endPoint y: 384, distance: 256.3
click at [497, 357] on code "import { useIdentityToken } from '@privy-io/react-auth' ; function MyComponent …" at bounding box center [774, 524] width 566 height 356
copy span "mport { useIdentityToken } from '@privy-io/react-auth' ;"
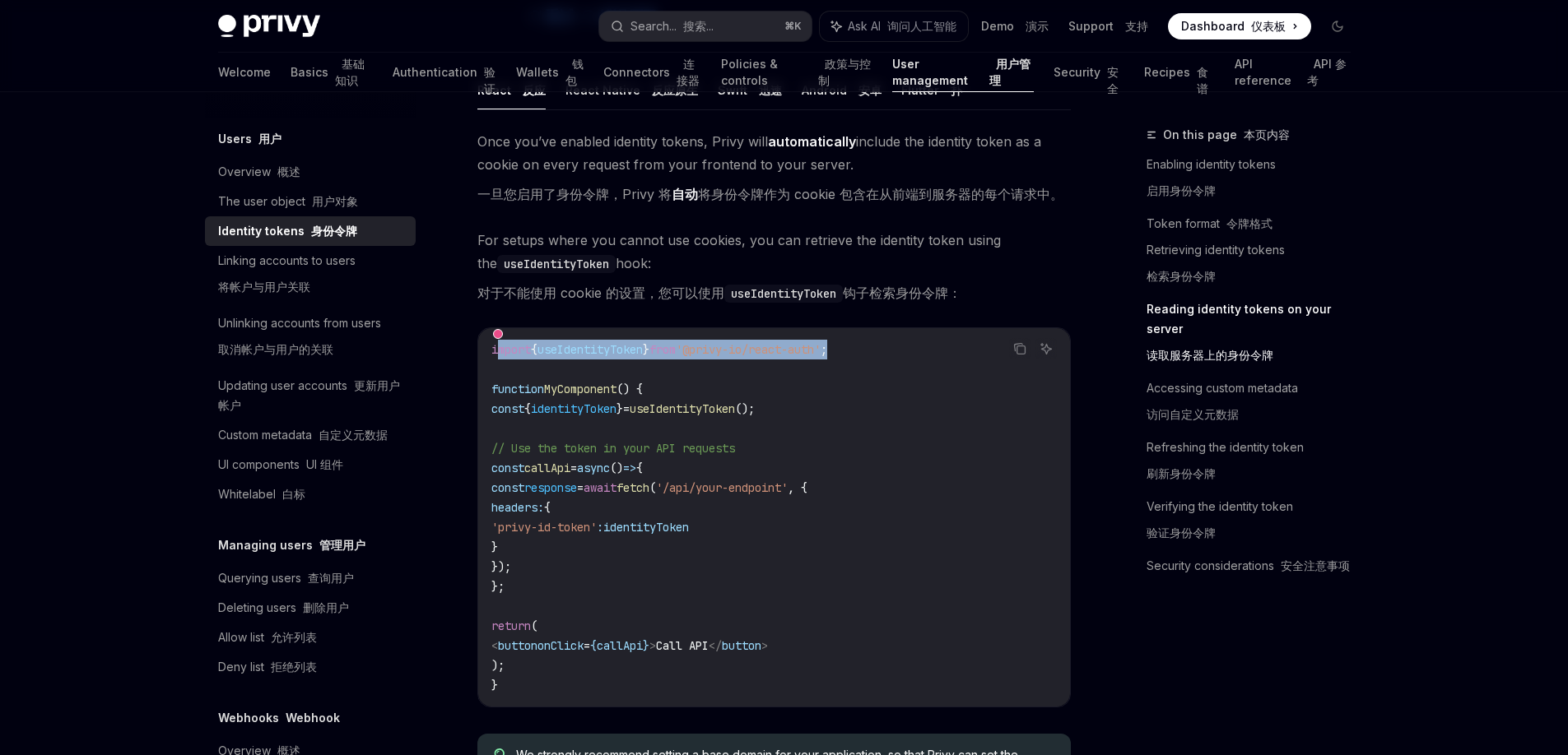
scroll to position [2129, 0]
click at [604, 410] on span "identityToken" at bounding box center [573, 407] width 86 height 15
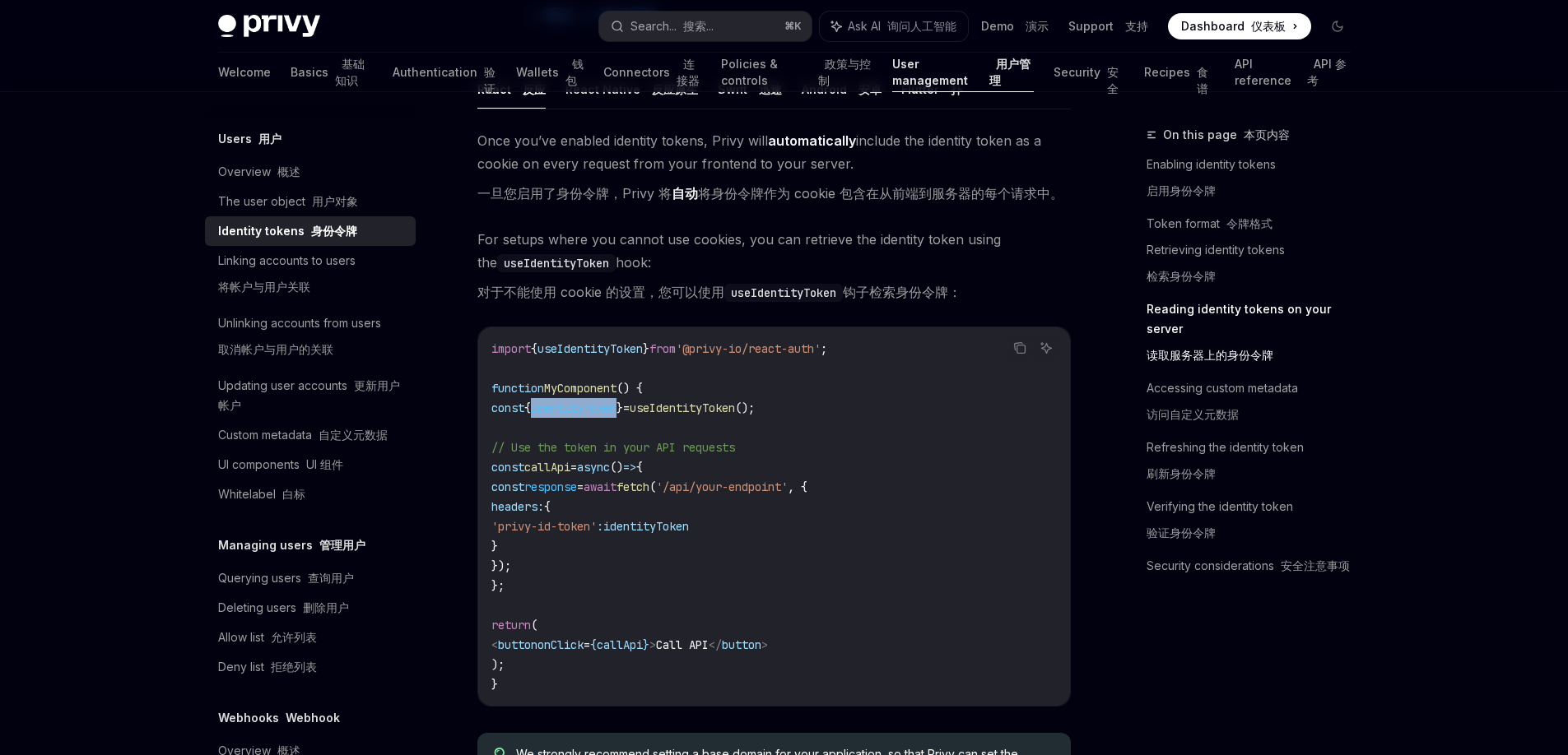
click at [604, 410] on span "identityToken" at bounding box center [573, 407] width 86 height 15
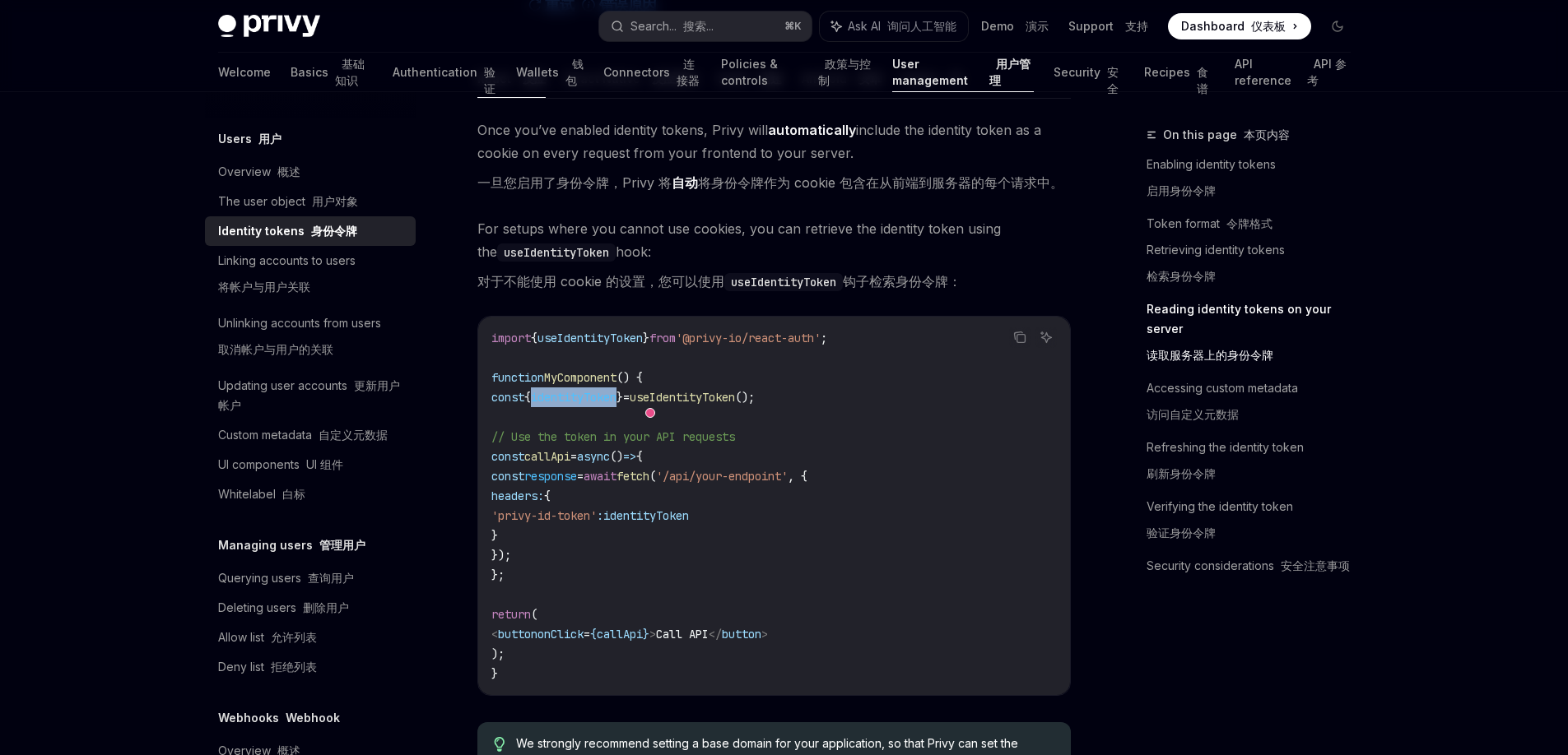
scroll to position [2224, 0]
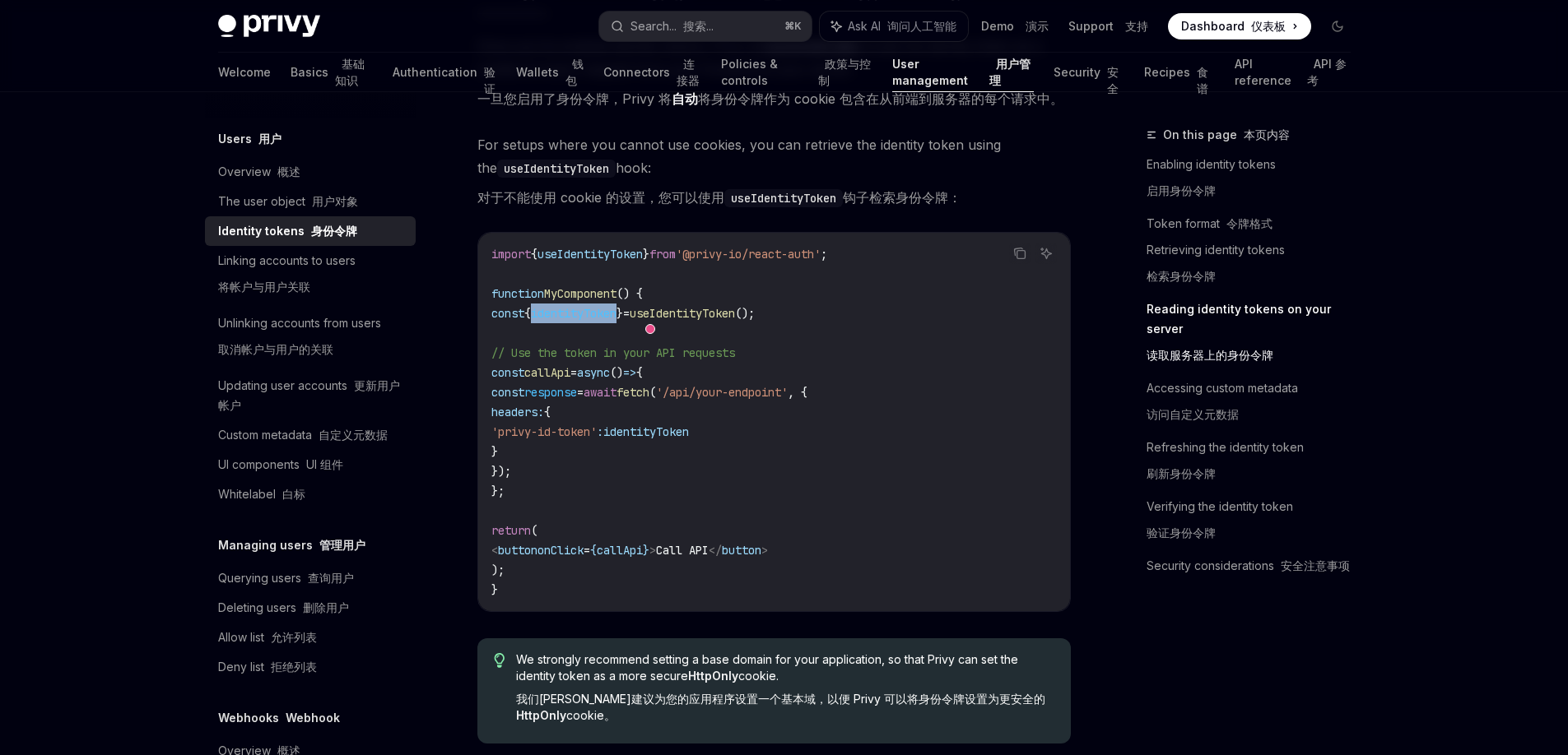
click at [606, 313] on span "identityToken" at bounding box center [573, 313] width 86 height 15
copy span "identityToken"
click at [736, 333] on code "import { useIdentityToken } from '@privy-io/react-auth' ; function MyComponent …" at bounding box center [774, 422] width 566 height 356
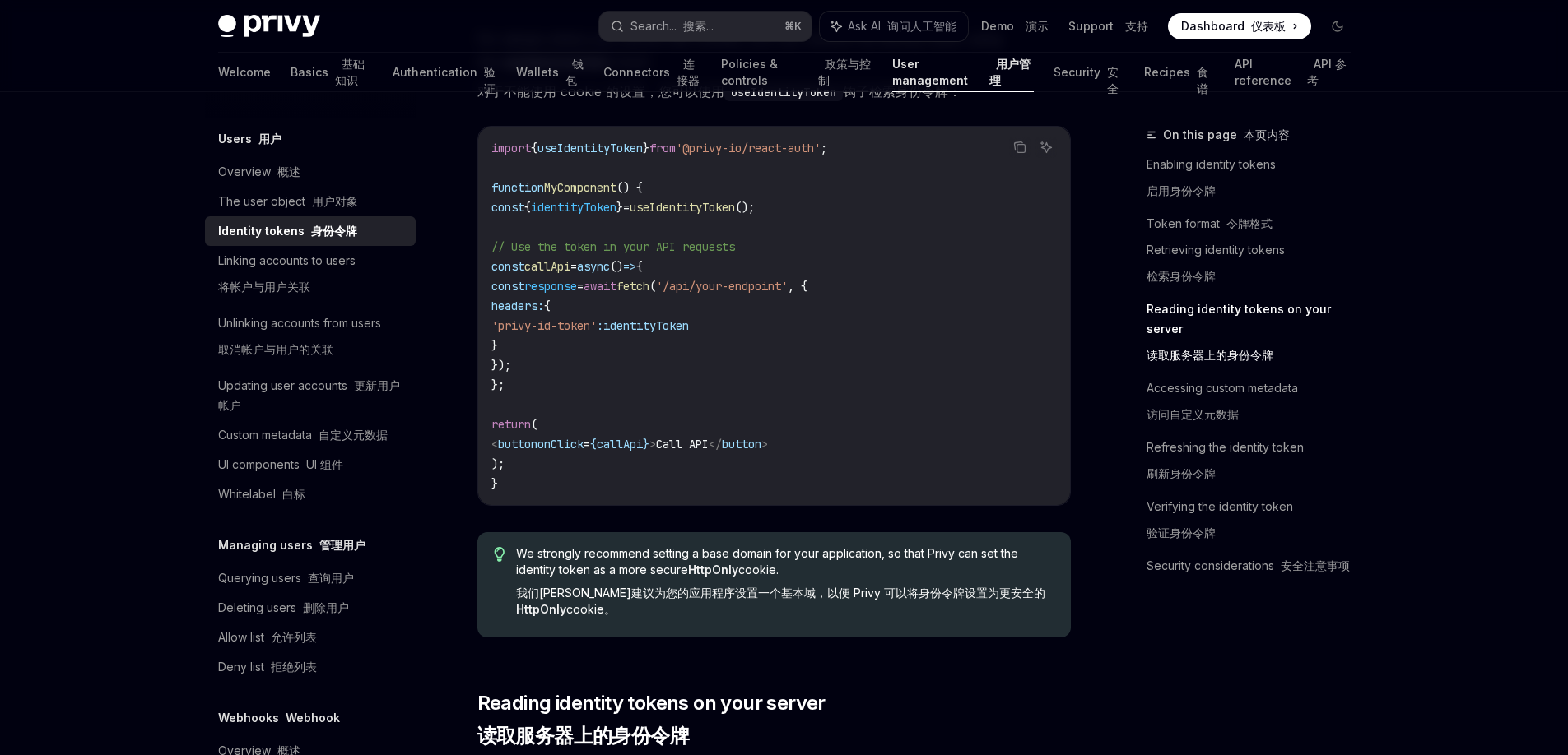
scroll to position [2340, 0]
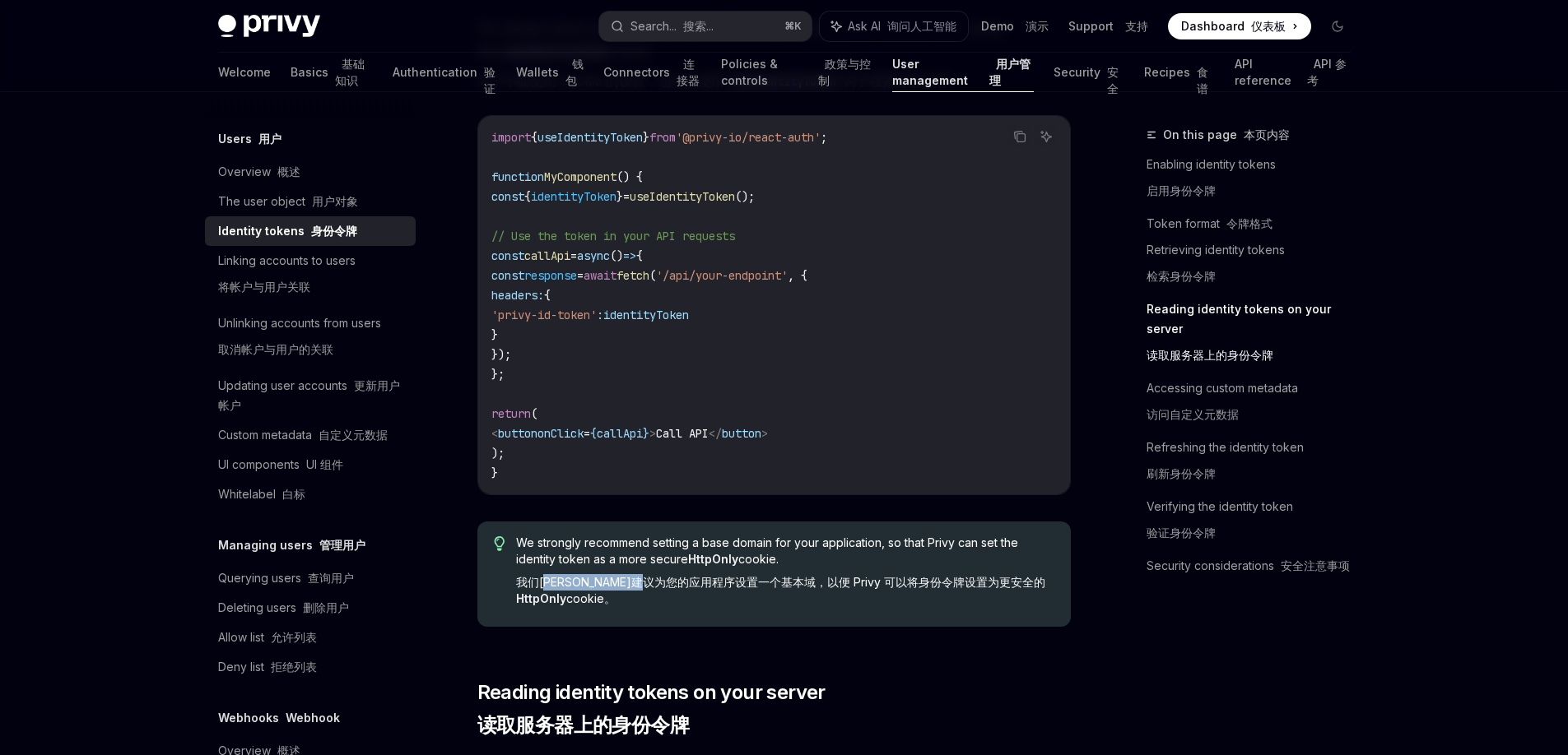
drag, startPoint x: 555, startPoint y: 582, endPoint x: 697, endPoint y: 588, distance: 142.1
click at [697, 588] on font "我们[PERSON_NAME]建议为您的应用程序设置一个基本域，以便 Privy 可以将身份令牌设置为更安全的 HttpOnly cookie。" at bounding box center [781, 590] width 530 height 30
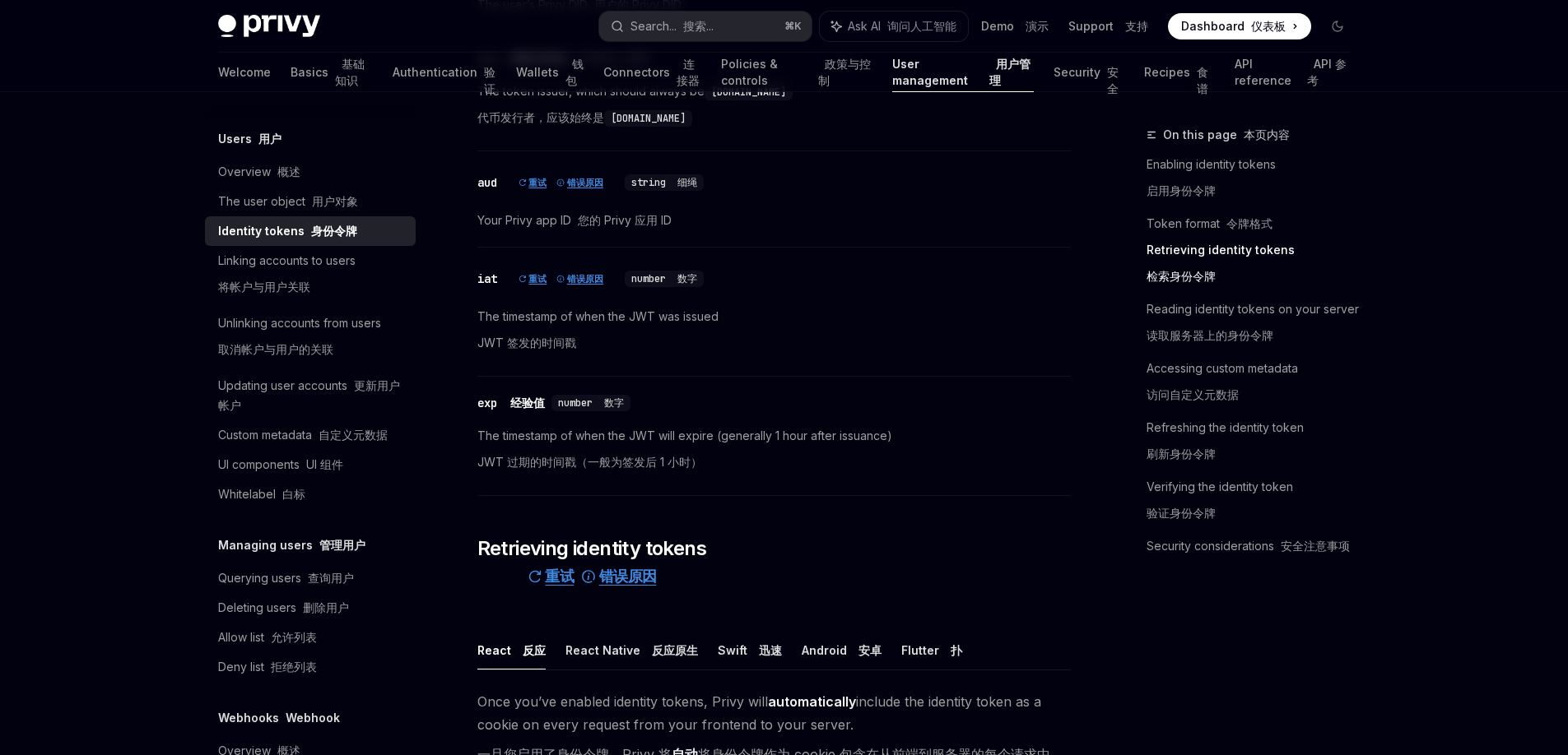
scroll to position [1908, 0]
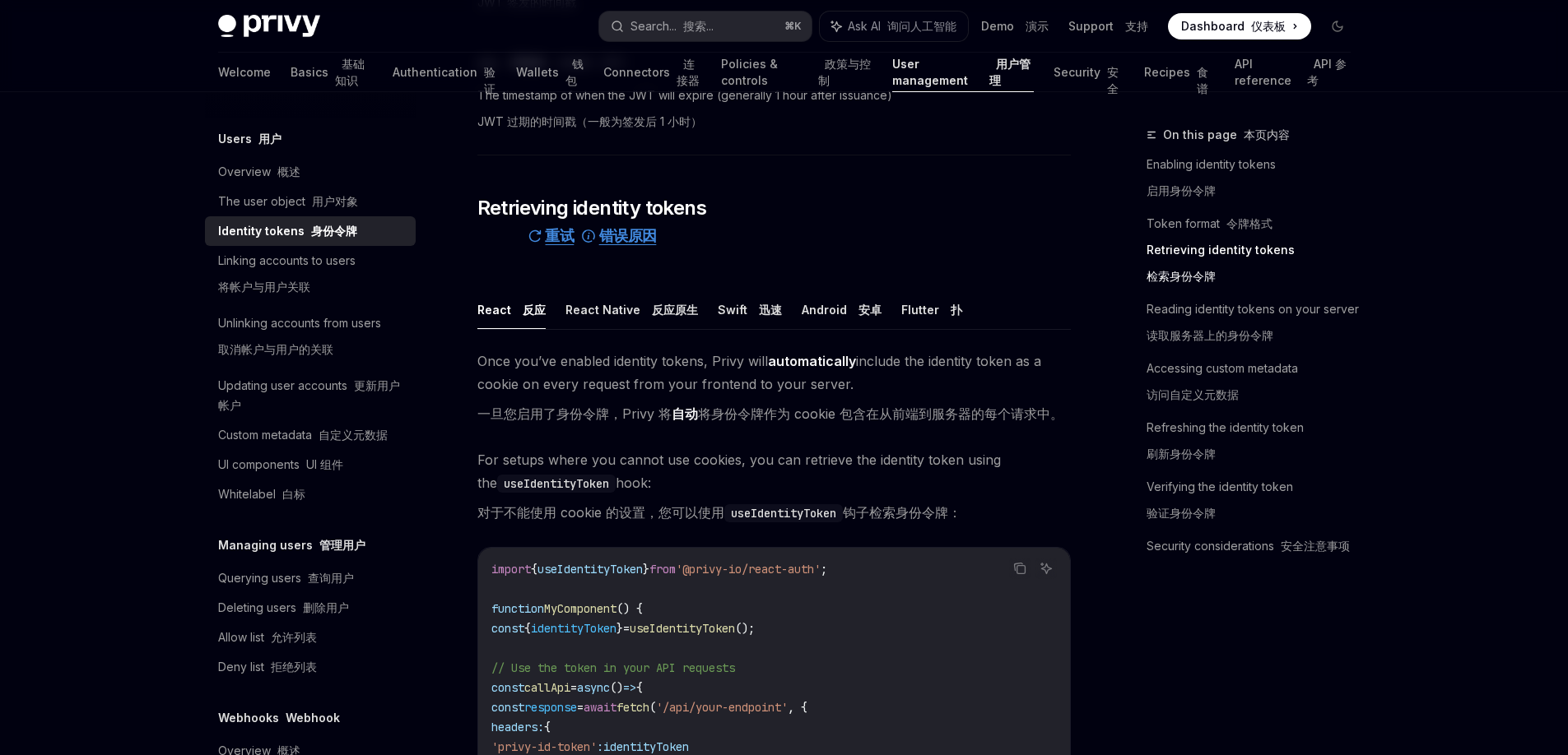
click at [533, 438] on div "Once you’ve enabled identity tokens, Privy will automatically include the ident…" at bounding box center [774, 711] width 593 height 723
